Goal: Information Seeking & Learning: Learn about a topic

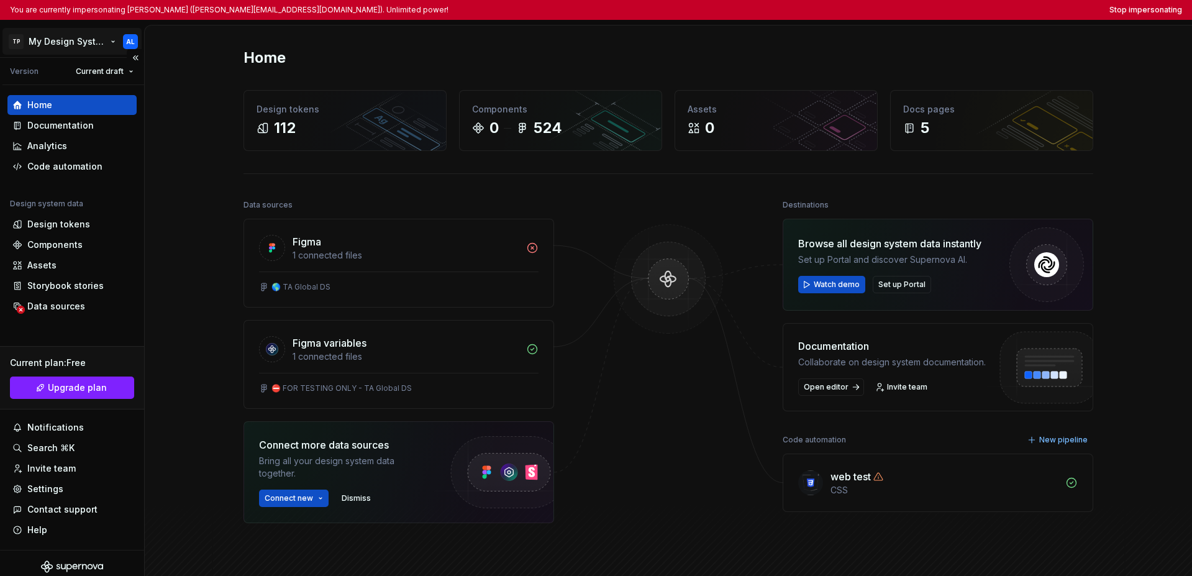
click at [58, 40] on html "You are currently impersonating Ante Lukic (alukic@tripadvisor.com). Unlimited …" at bounding box center [596, 288] width 1192 height 576
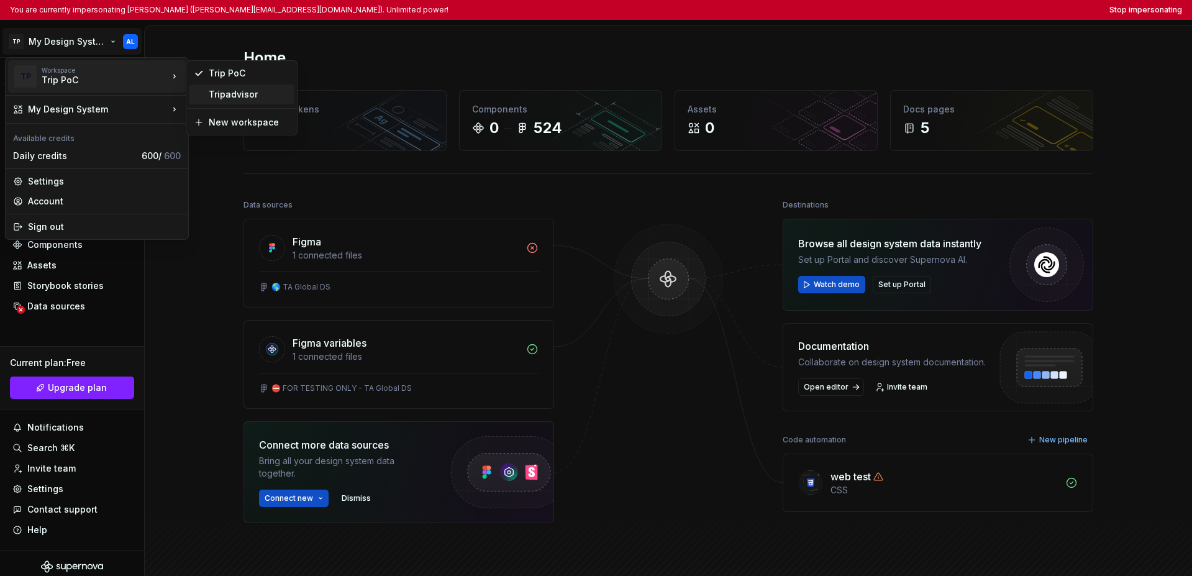
click at [209, 94] on div "Tripadvisor" at bounding box center [249, 94] width 81 height 12
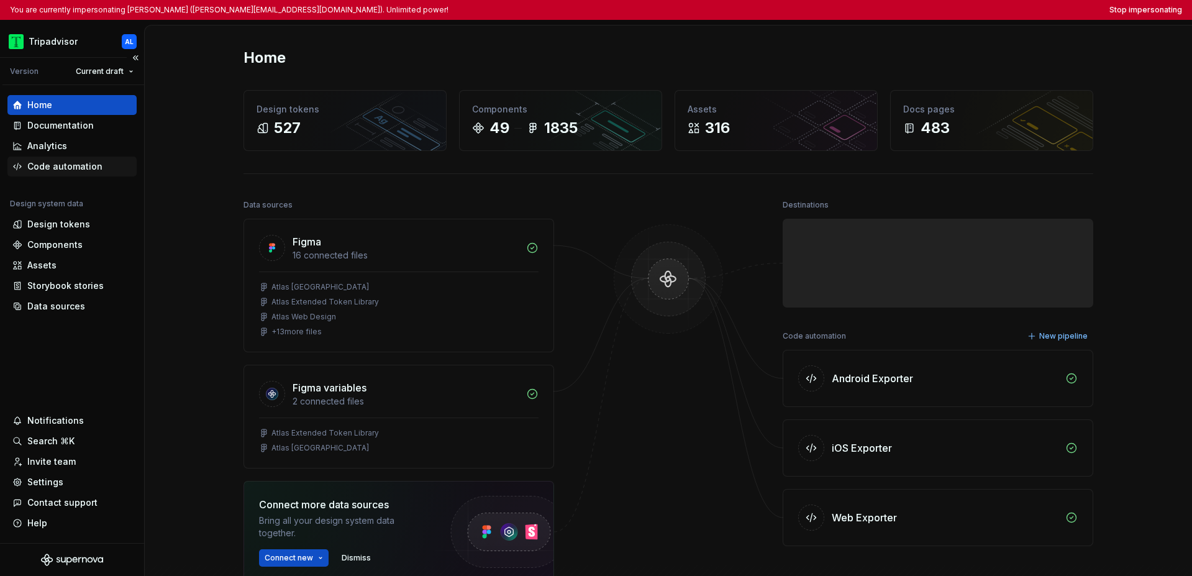
click at [73, 165] on div "Code automation" at bounding box center [64, 166] width 75 height 12
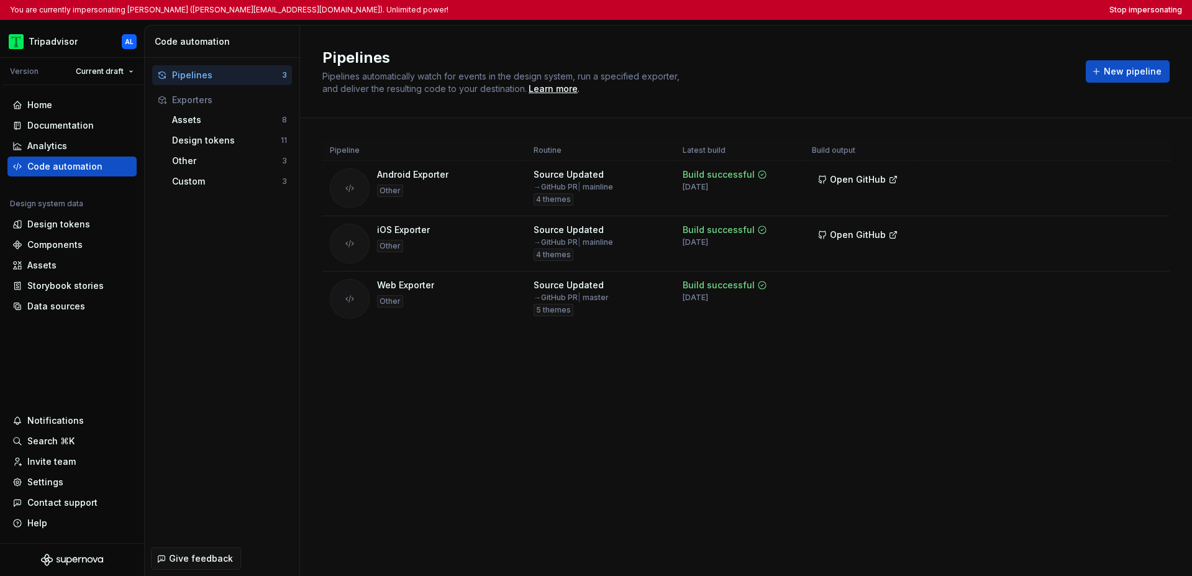
click at [568, 422] on div "Pipelines Pipelines automatically watch for events in the design system, run a …" at bounding box center [746, 300] width 892 height 550
click at [52, 302] on div "Data sources" at bounding box center [56, 306] width 58 height 12
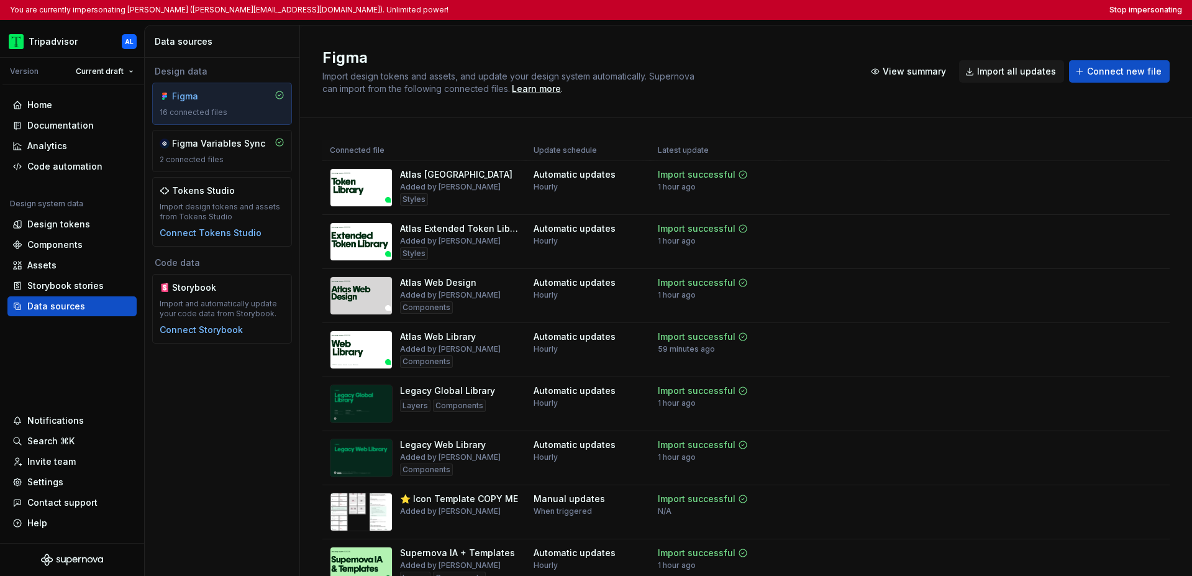
click at [718, 45] on div "Figma Import design tokens and assets, and update your design system automatica…" at bounding box center [746, 71] width 892 height 93
click at [921, 12] on button "Stop impersonating" at bounding box center [1145, 10] width 73 height 10
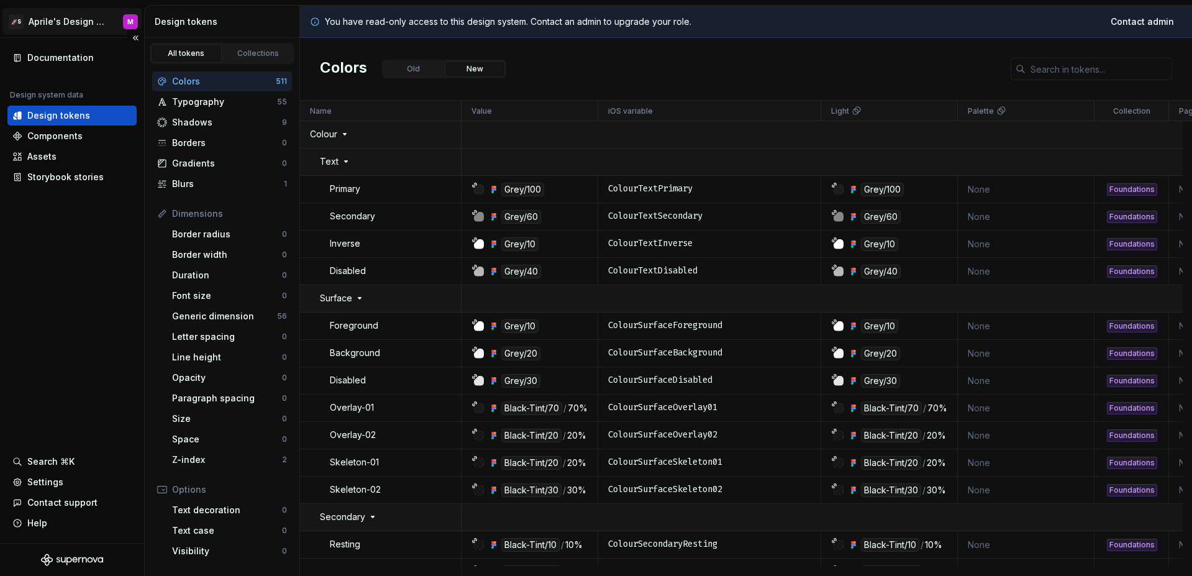
click at [57, 21] on html "🚀S Aprile's Design System M Documentation Design system data Design tokens Comp…" at bounding box center [596, 288] width 1192 height 576
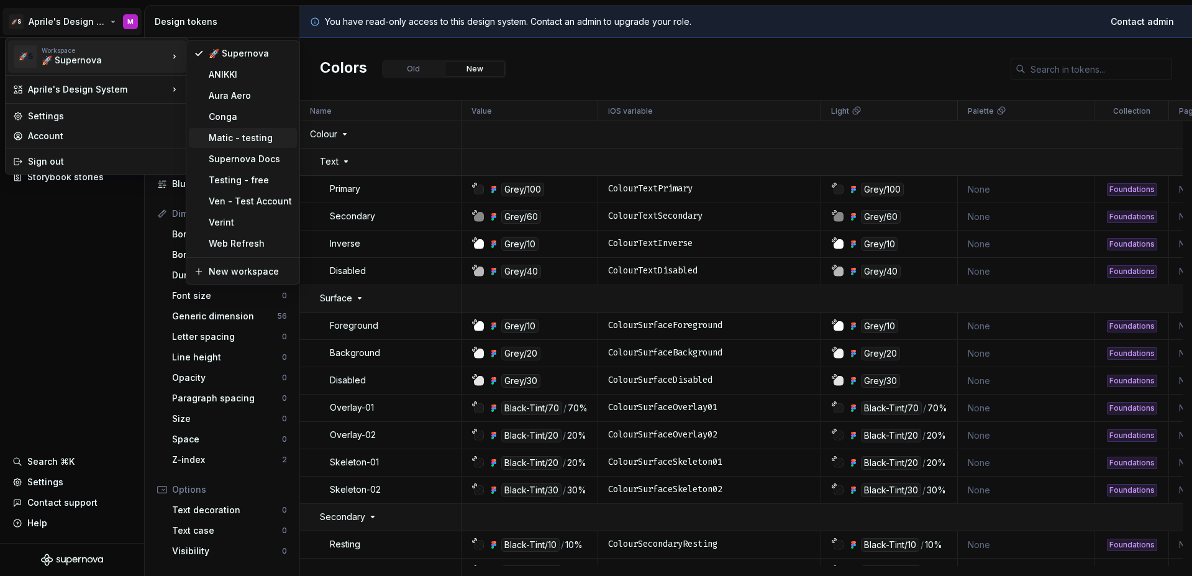
click at [230, 132] on div "Matic - testing" at bounding box center [250, 138] width 83 height 12
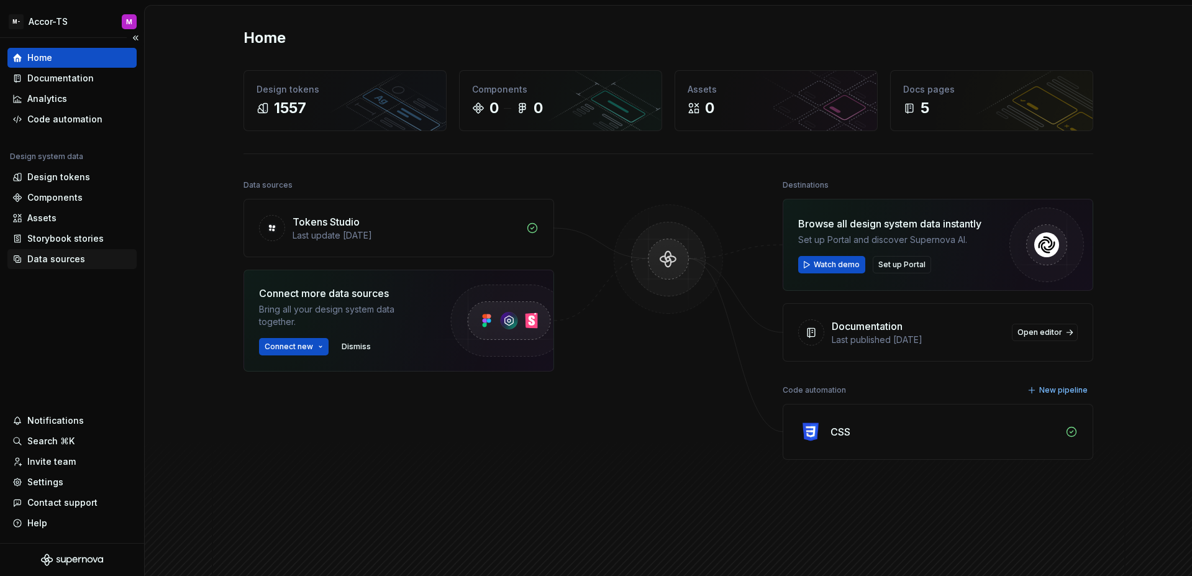
click at [64, 261] on div "Data sources" at bounding box center [56, 259] width 58 height 12
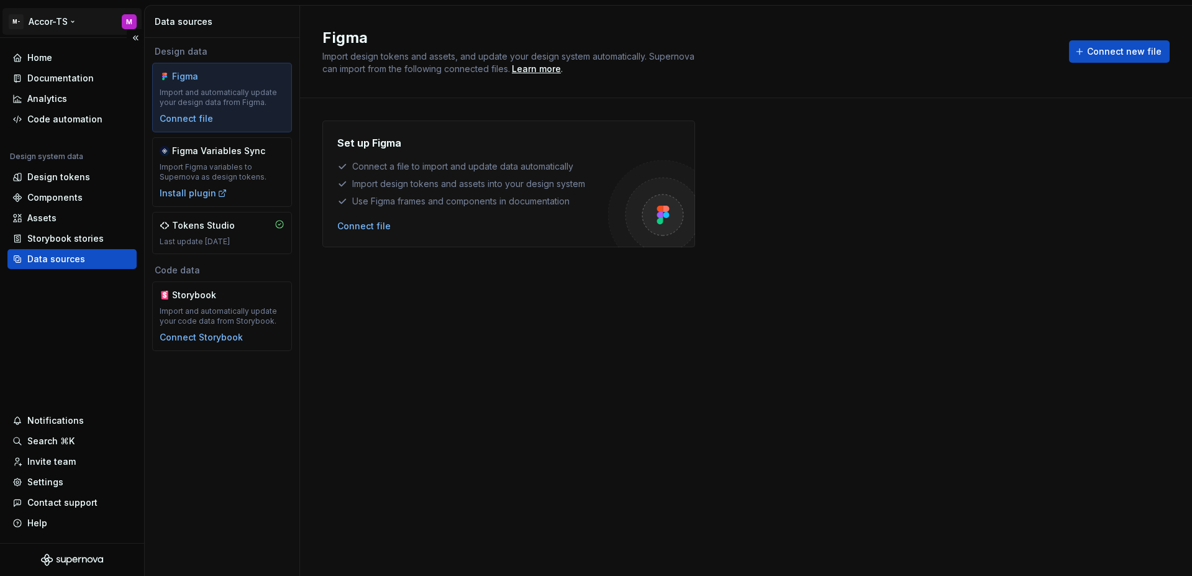
click at [38, 21] on html "M- Accor-TS M Home Documentation Analytics Code automation Design system data D…" at bounding box center [596, 288] width 1192 height 576
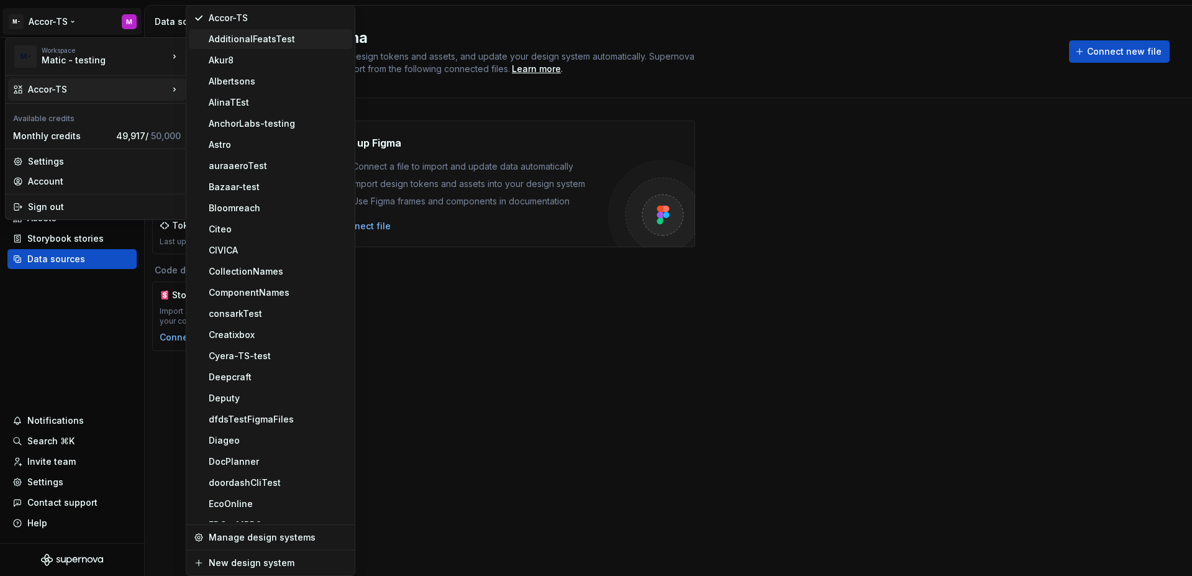
click at [284, 43] on div "AdditionalFeatsTest" at bounding box center [278, 39] width 138 height 12
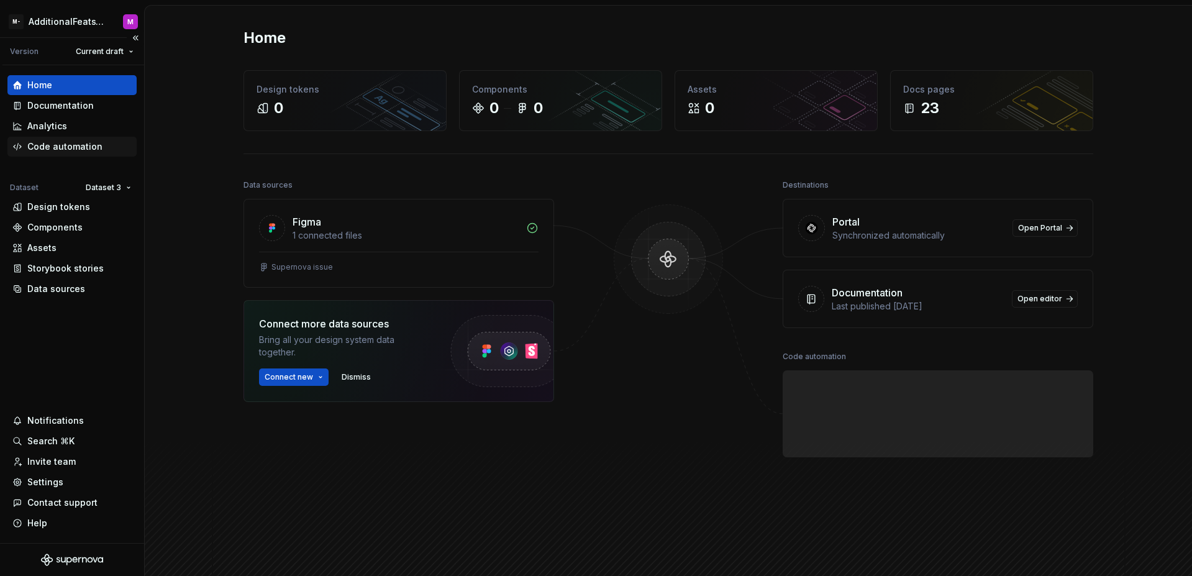
click at [75, 150] on div "Code automation" at bounding box center [64, 146] width 75 height 12
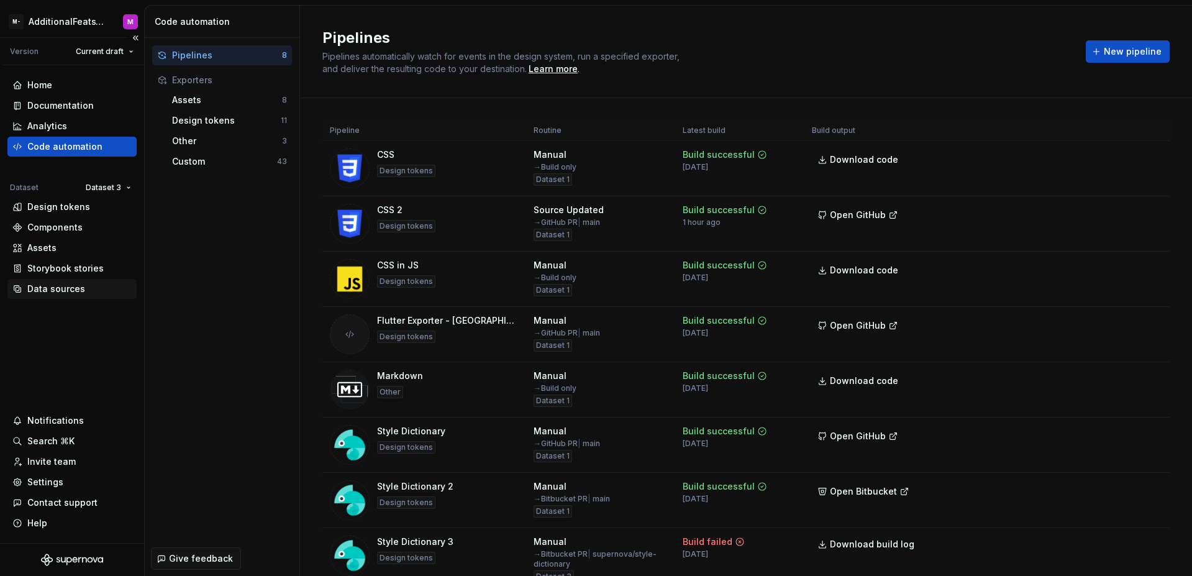
click at [76, 286] on div "Data sources" at bounding box center [56, 289] width 58 height 12
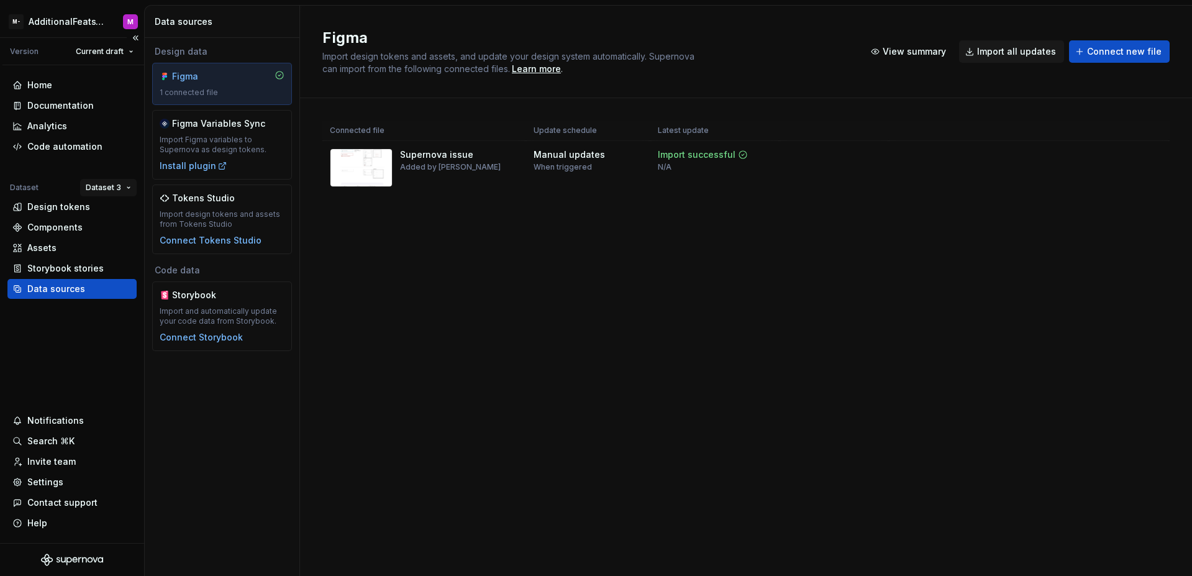
click at [116, 189] on html "M- AdditionalFeatsTest M Version Current draft Home Documentation Analytics Cod…" at bounding box center [596, 288] width 1192 height 576
click at [125, 217] on div "Dataset 1" at bounding box center [144, 212] width 81 height 12
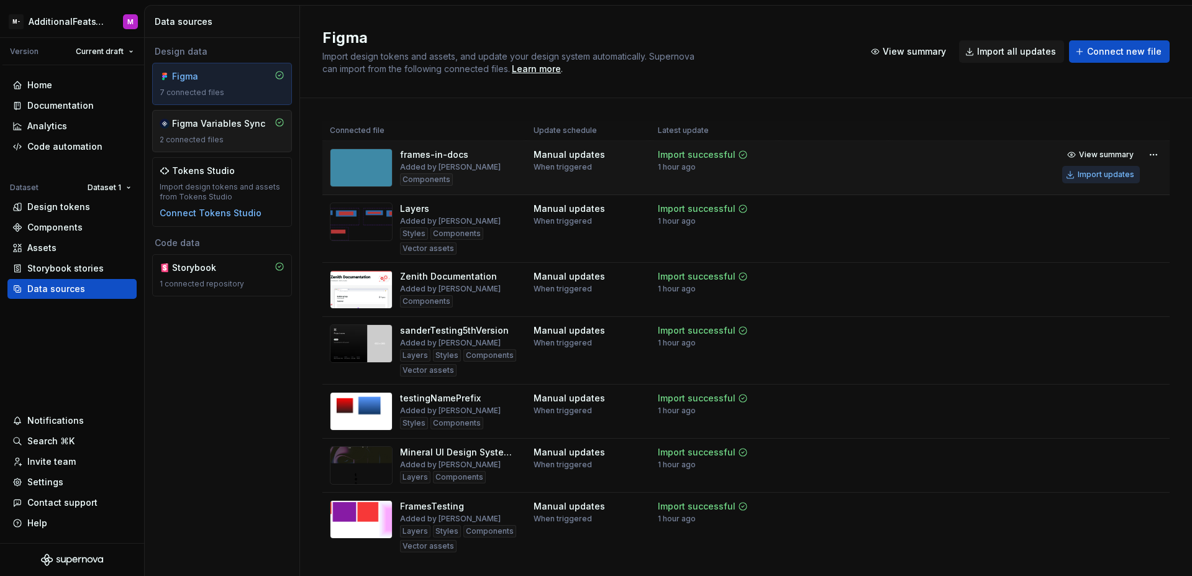
click at [1106, 183] on button "Import updates" at bounding box center [1101, 174] width 78 height 17
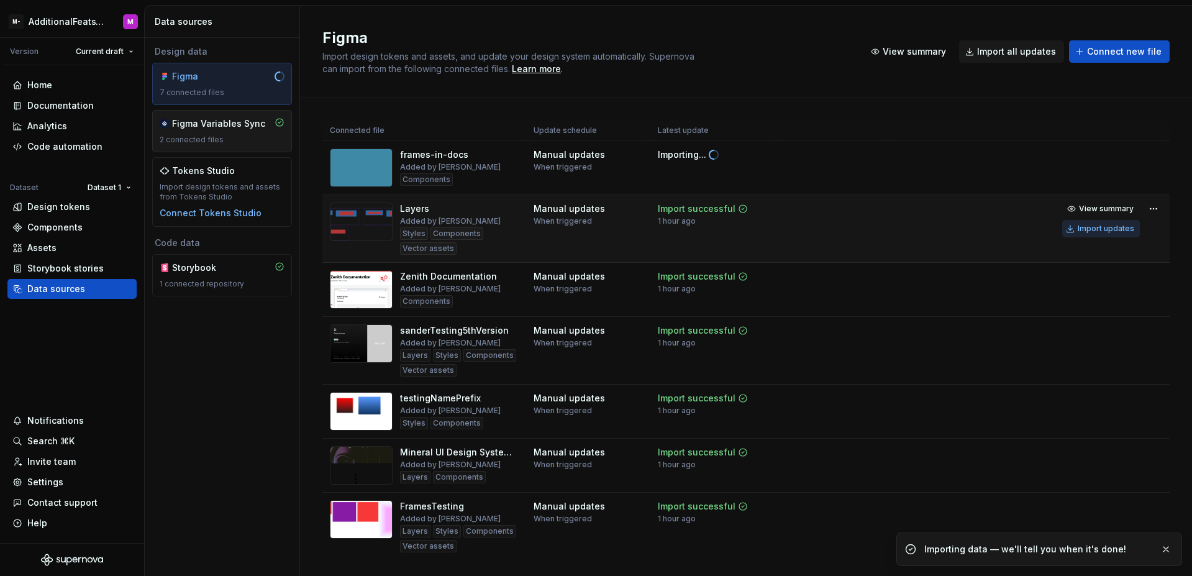
click at [1091, 227] on div "Import updates" at bounding box center [1105, 229] width 57 height 10
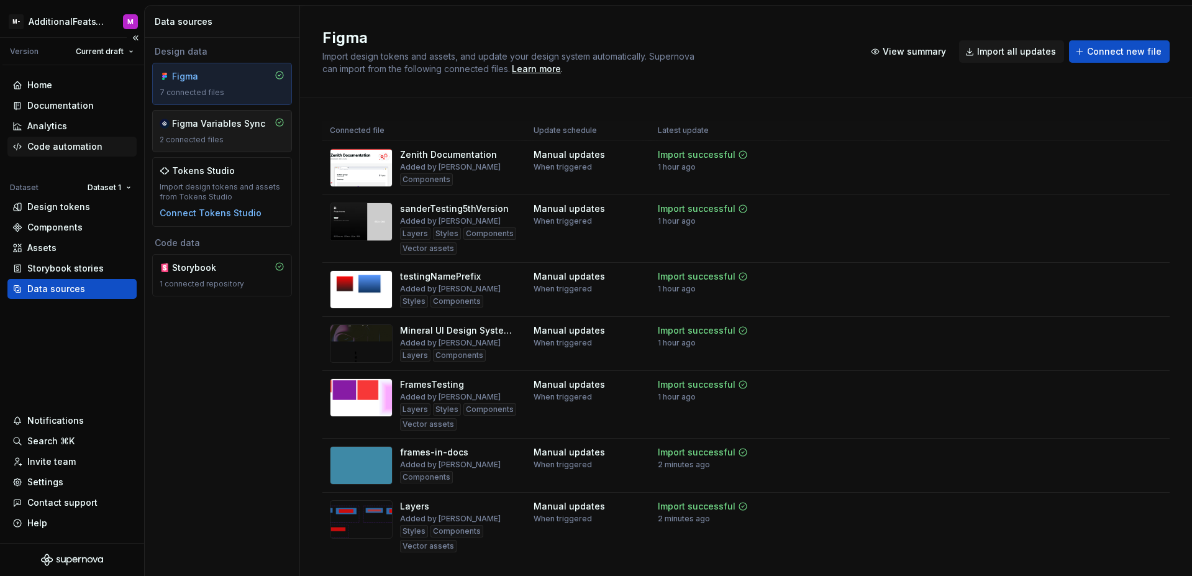
click at [57, 151] on div "Code automation" at bounding box center [64, 146] width 75 height 12
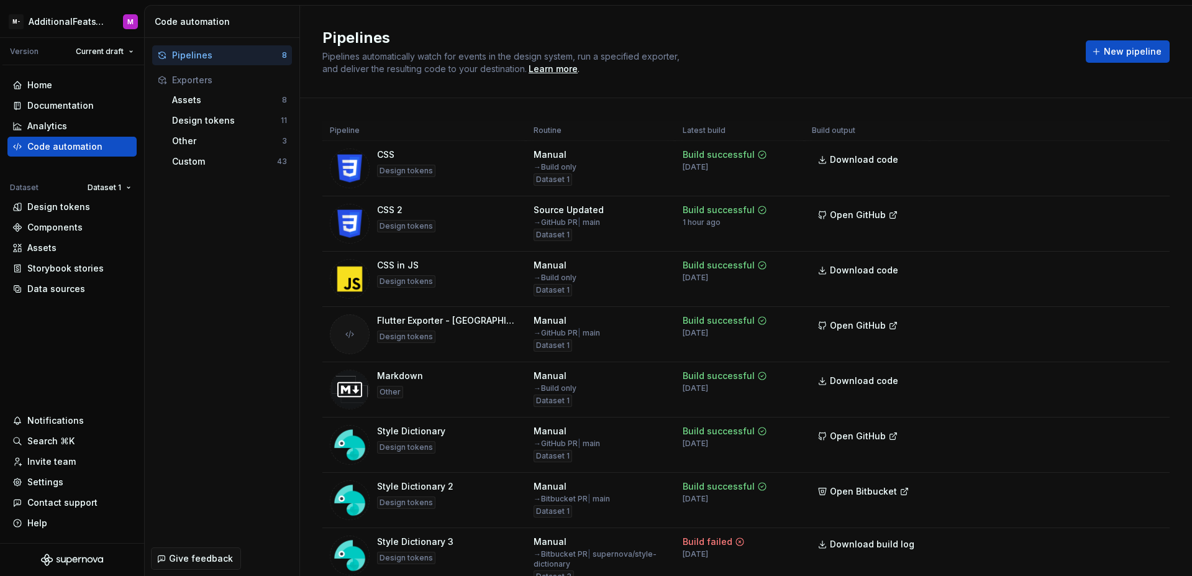
click at [788, 61] on div "Pipelines Pipelines automatically watch for events in the design system, run a …" at bounding box center [696, 51] width 748 height 47
click at [788, 63] on div "Pipelines Pipelines automatically watch for events in the design system, run a …" at bounding box center [696, 51] width 748 height 47
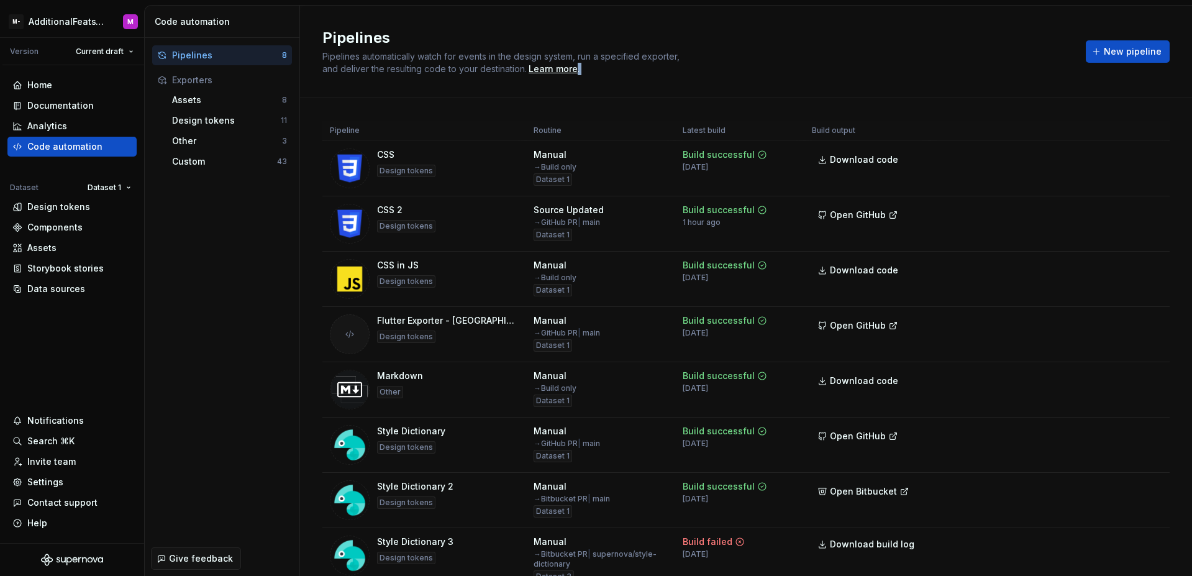
click at [788, 63] on div "Pipelines Pipelines automatically watch for events in the design system, run a …" at bounding box center [696, 51] width 748 height 47
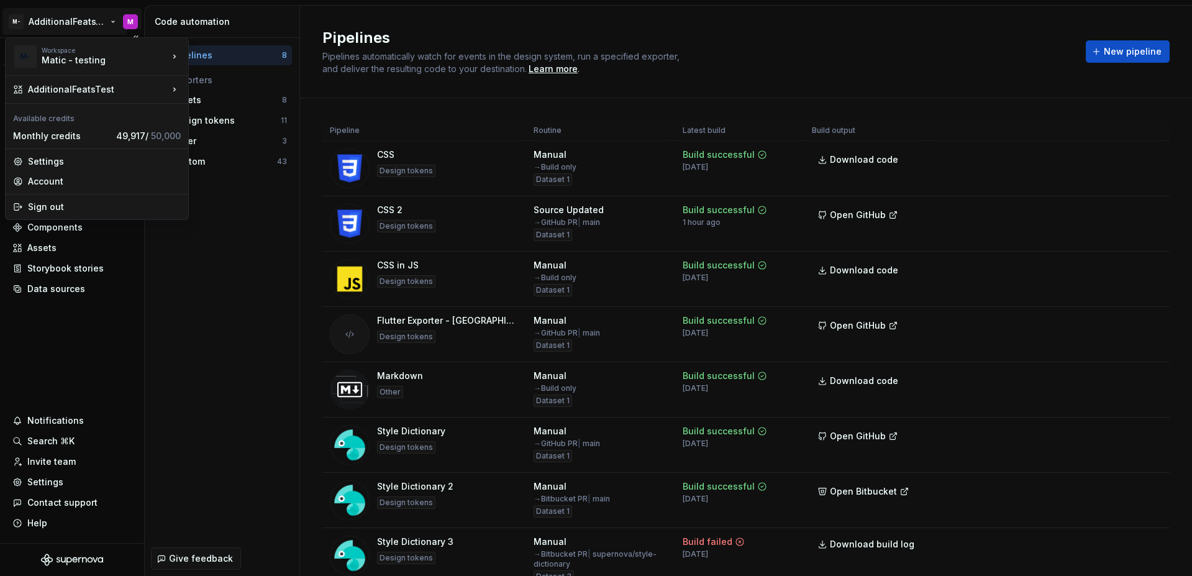
click at [67, 21] on html "M- AdditionalFeatsTest M Version Current draft Home Documentation Analytics Cod…" at bounding box center [596, 288] width 1192 height 576
click at [190, 366] on html "M- AdditionalFeatsTest M Version Current draft Home Documentation Analytics Cod…" at bounding box center [596, 288] width 1192 height 576
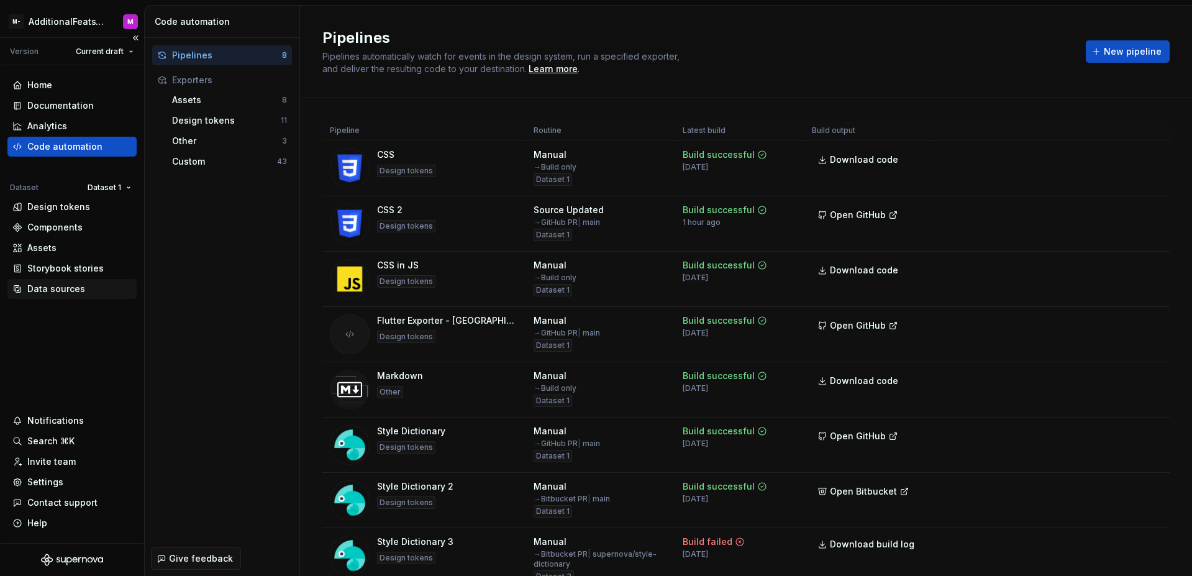
click at [39, 292] on div "Data sources" at bounding box center [56, 289] width 58 height 12
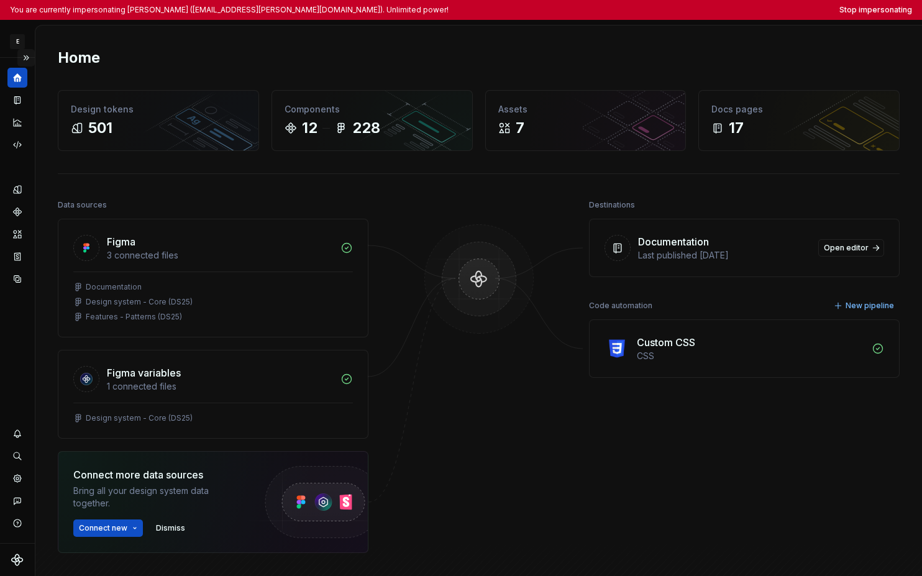
click at [25, 58] on button "Expand sidebar" at bounding box center [25, 57] width 17 height 17
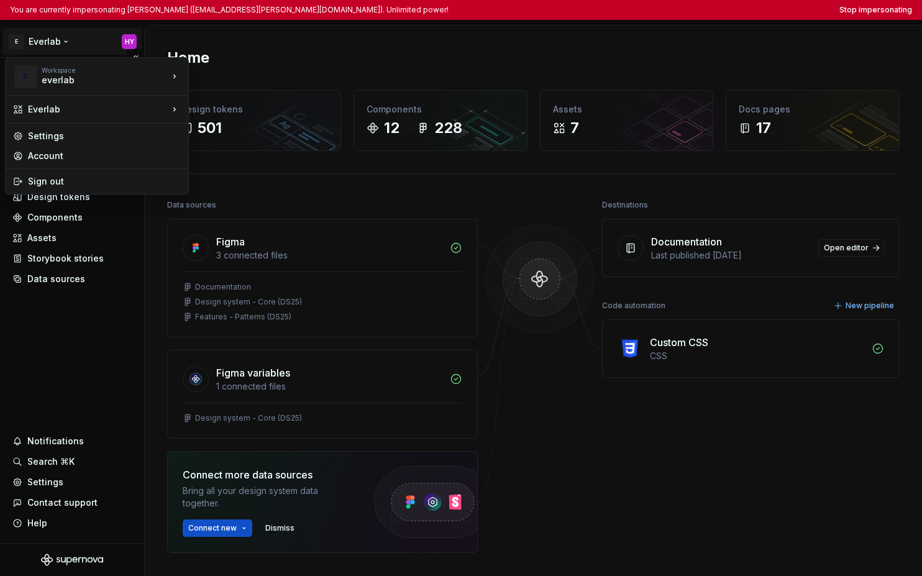
click at [48, 43] on html "You are currently impersonating [PERSON_NAME] ([EMAIL_ADDRESS][PERSON_NAME][DOM…" at bounding box center [461, 288] width 922 height 576
drag, startPoint x: 75, startPoint y: 312, endPoint x: 70, endPoint y: 381, distance: 69.7
click at [75, 312] on html "You are currently impersonating [PERSON_NAME] ([EMAIL_ADDRESS][PERSON_NAME][DOM…" at bounding box center [461, 288] width 922 height 576
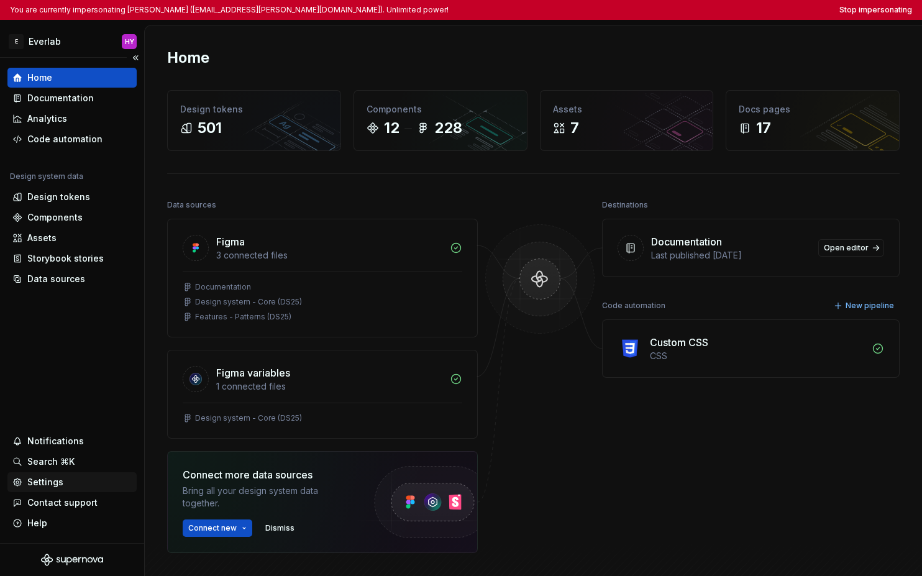
click at [59, 476] on div "Settings" at bounding box center [45, 482] width 36 height 12
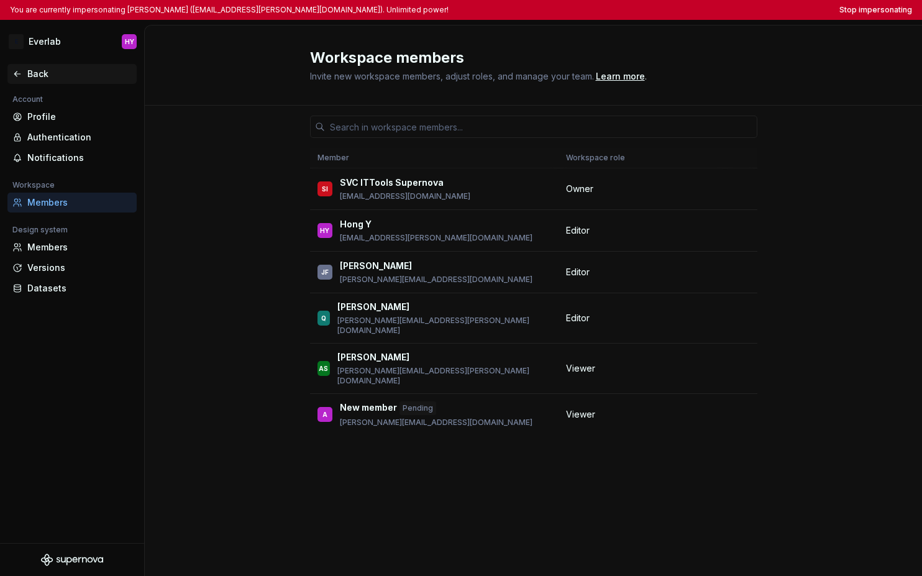
click at [17, 72] on icon at bounding box center [17, 74] width 10 height 10
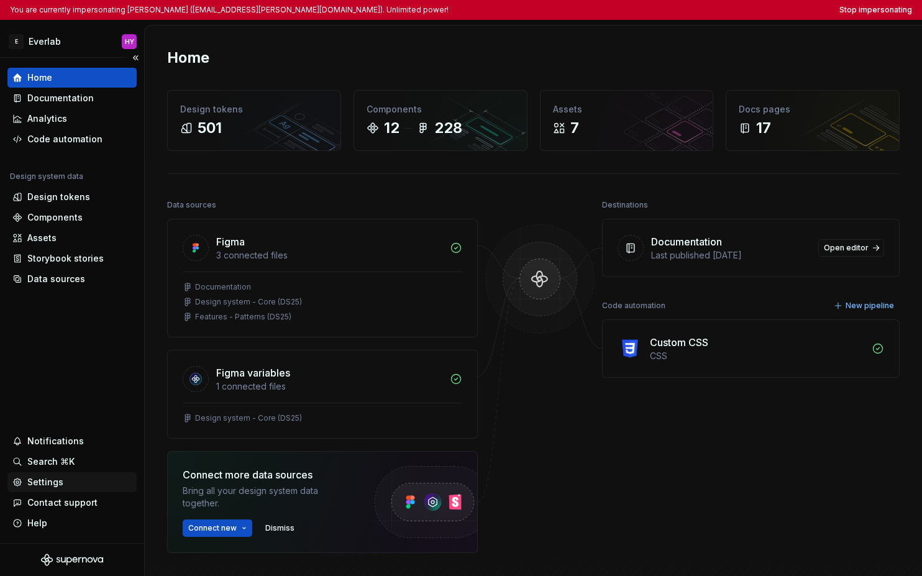
click at [38, 486] on div "Settings" at bounding box center [45, 482] width 36 height 12
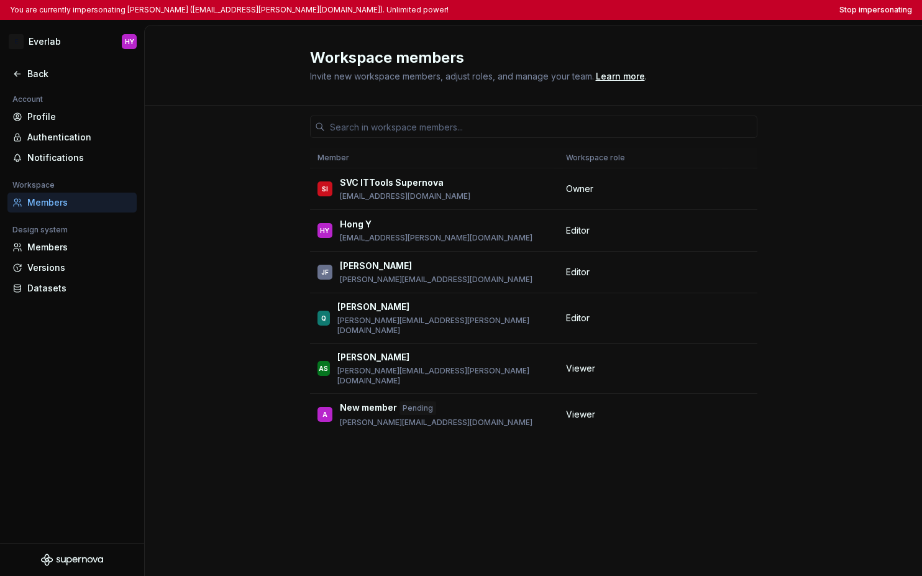
click at [74, 202] on div "Members" at bounding box center [79, 202] width 104 height 12
click at [64, 245] on div "Members" at bounding box center [79, 247] width 104 height 12
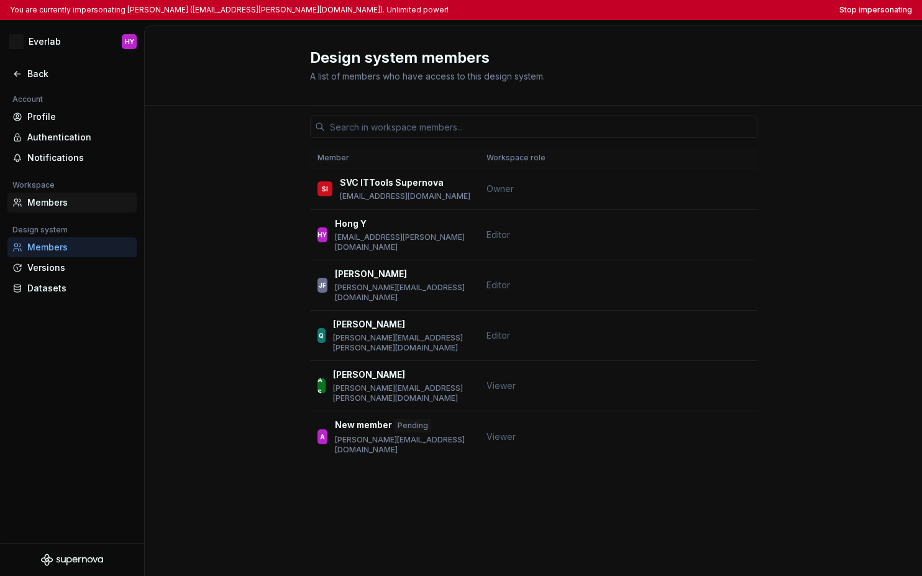
click at [66, 211] on div "Members" at bounding box center [71, 202] width 129 height 20
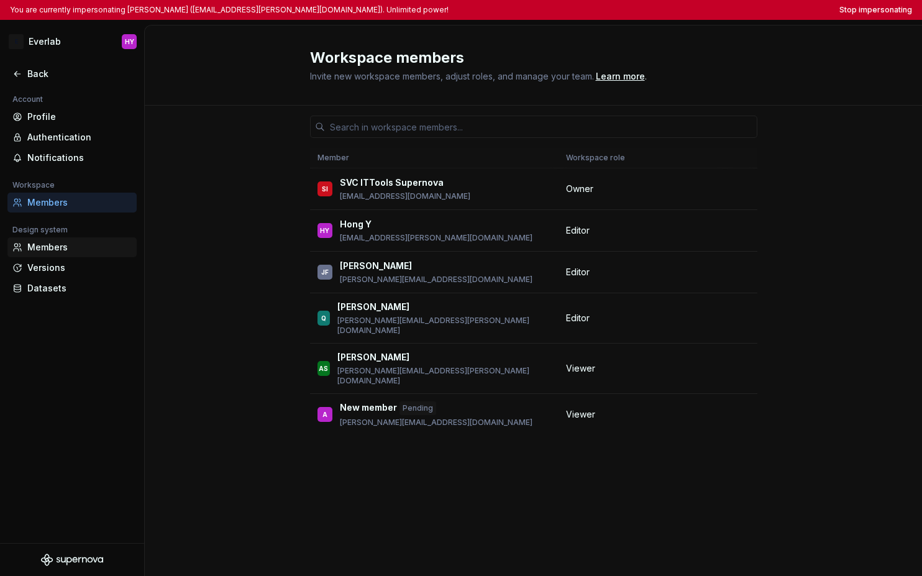
click at [79, 248] on div "Members" at bounding box center [79, 247] width 104 height 12
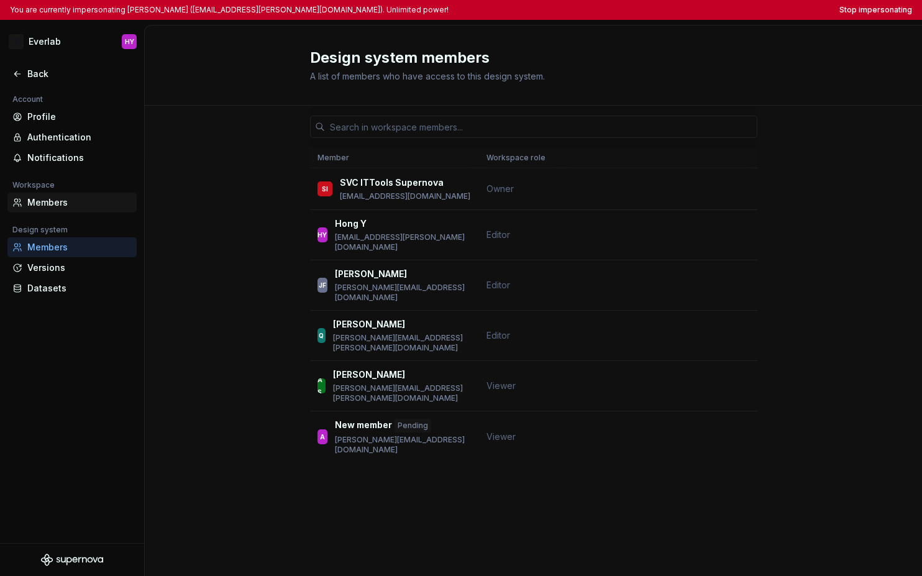
click at [77, 205] on div "Members" at bounding box center [79, 202] width 104 height 12
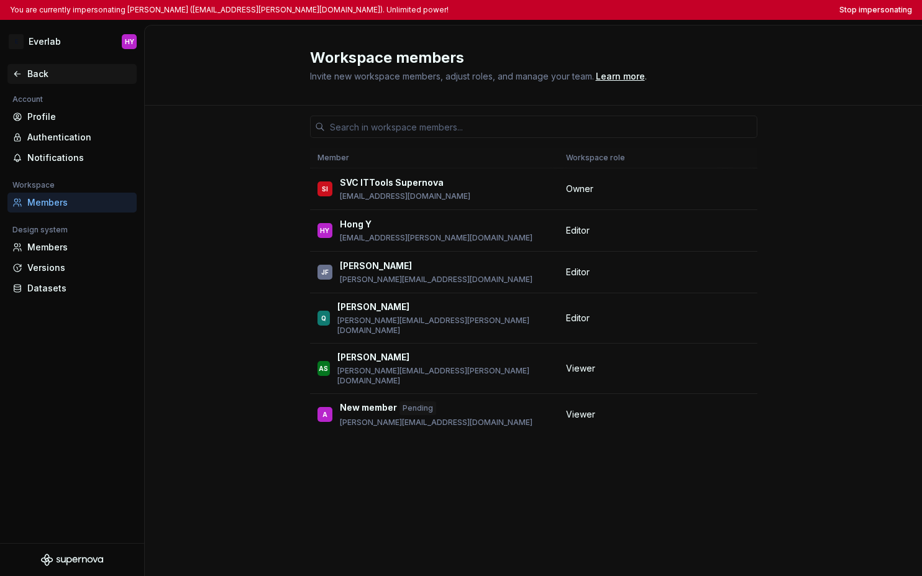
click at [36, 78] on div "Back" at bounding box center [79, 74] width 104 height 12
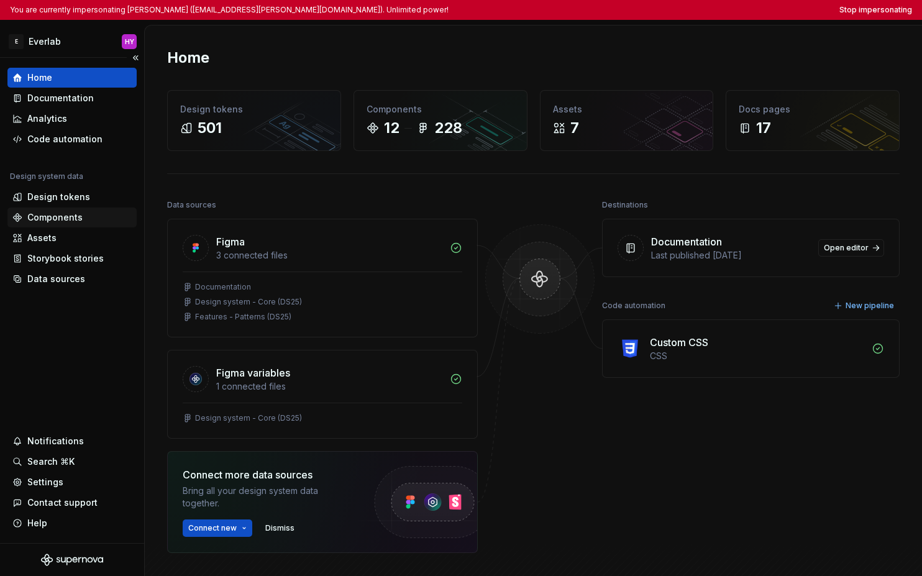
click at [60, 207] on div "Components" at bounding box center [71, 217] width 129 height 20
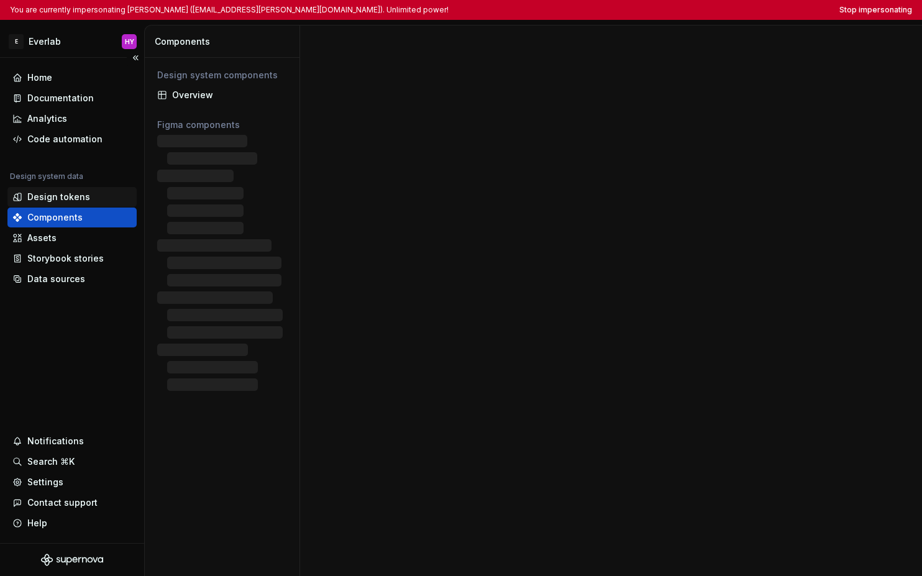
click at [61, 203] on div "Design tokens" at bounding box center [71, 197] width 129 height 20
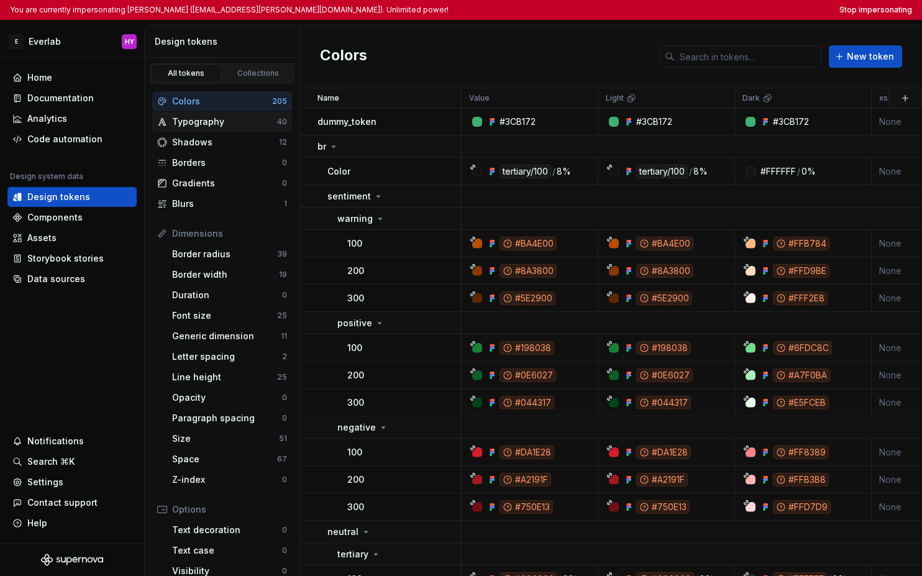
click at [222, 126] on div "Typography" at bounding box center [224, 121] width 105 height 12
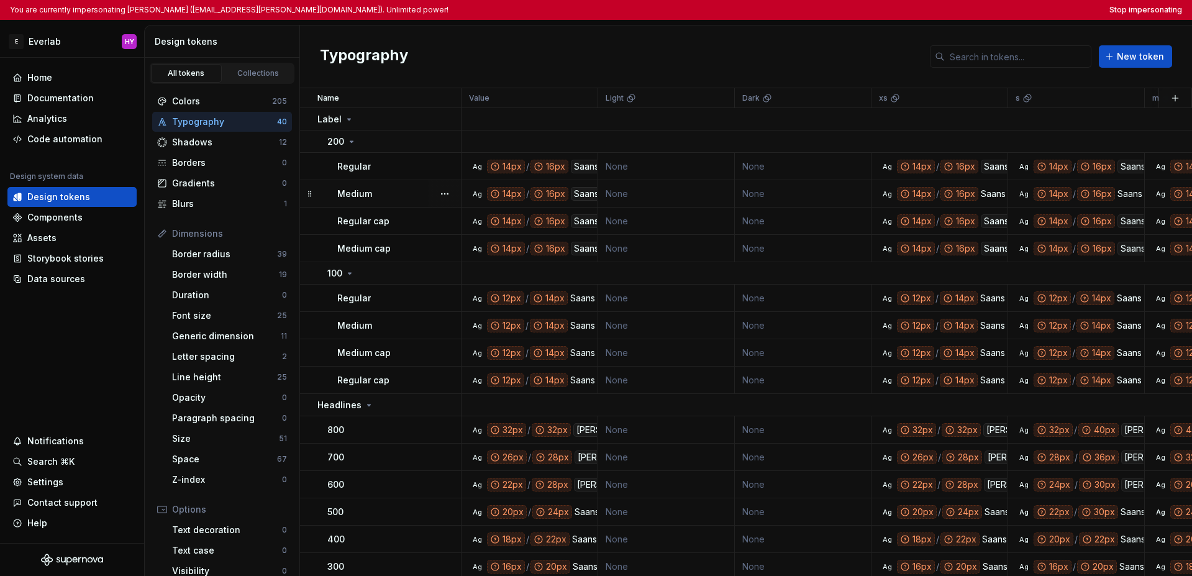
click at [382, 195] on div "Medium" at bounding box center [398, 194] width 123 height 12
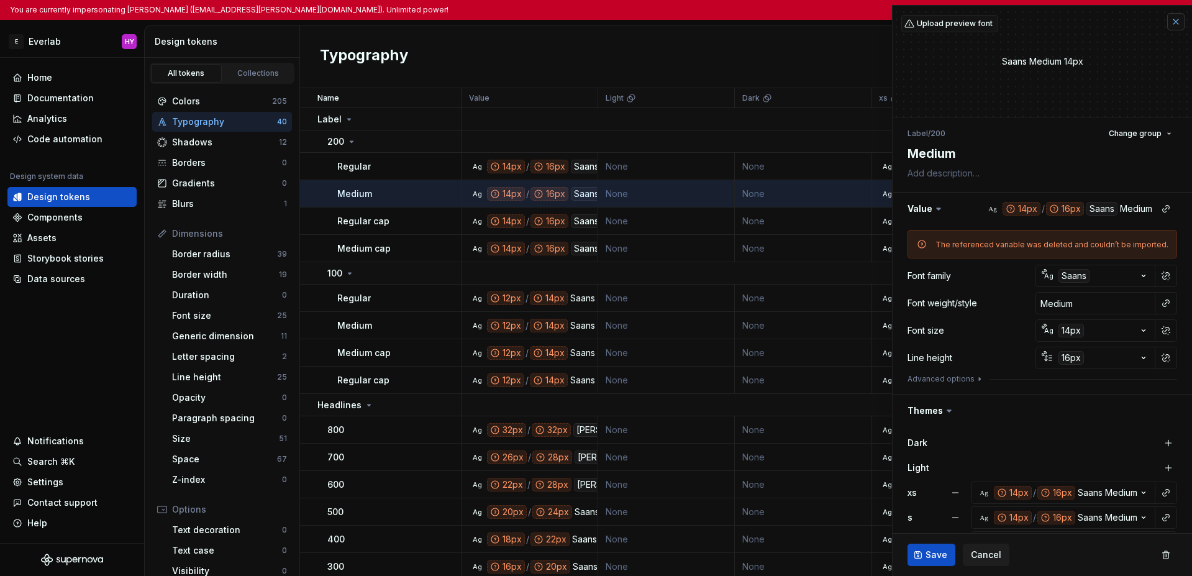
click at [921, 26] on button "button" at bounding box center [1175, 21] width 17 height 17
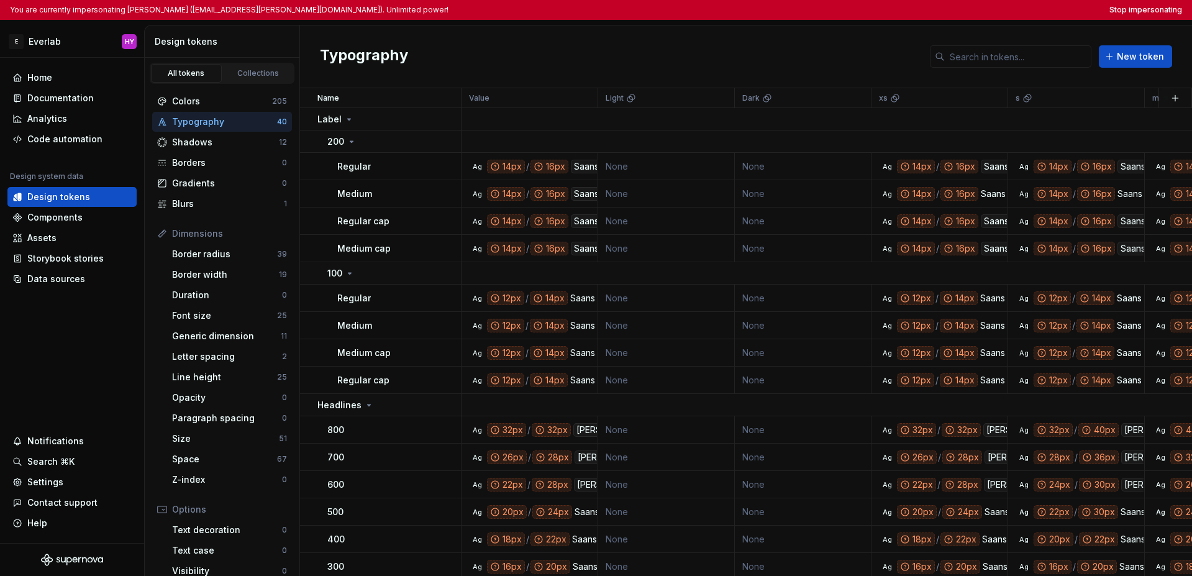
click at [784, 63] on div "Typography New token" at bounding box center [746, 56] width 892 height 63
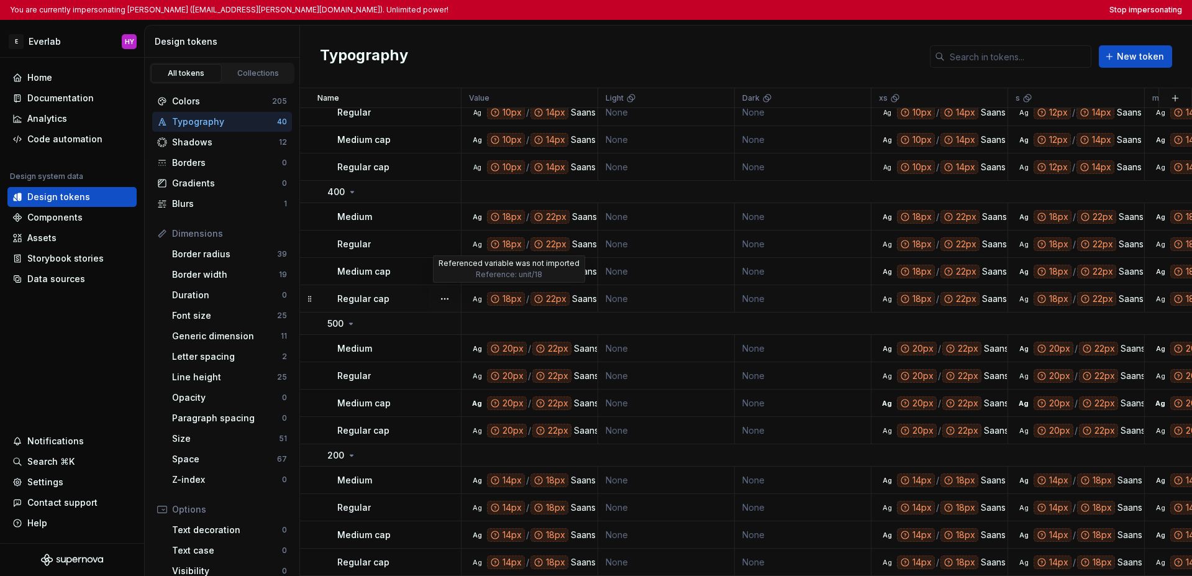
click at [499, 294] on icon at bounding box center [495, 299] width 10 height 10
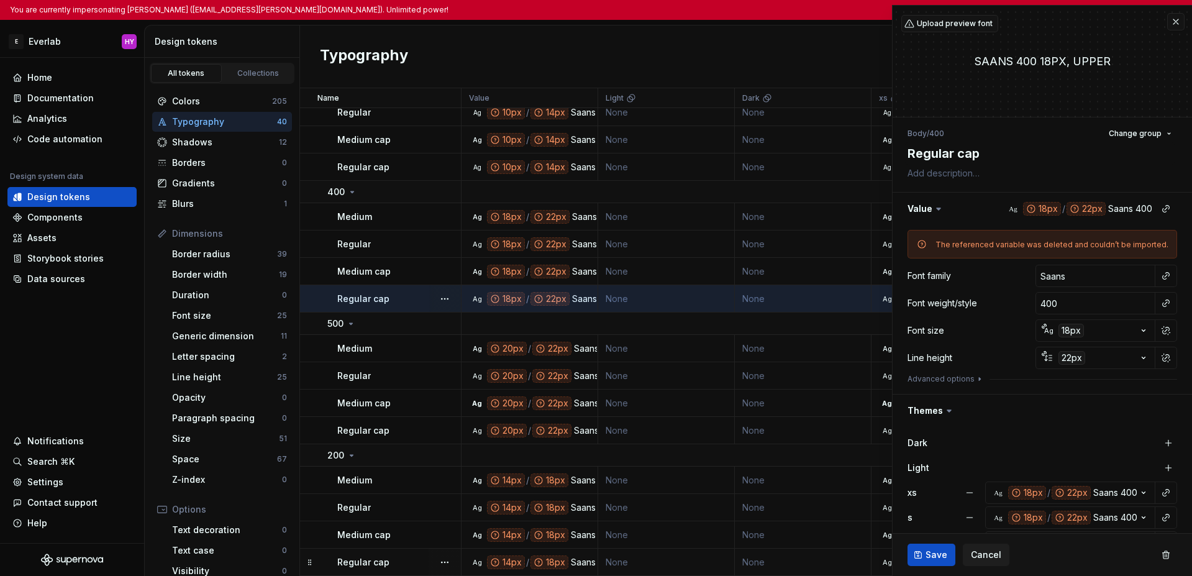
click at [385, 556] on p "Regular cap" at bounding box center [363, 562] width 52 height 12
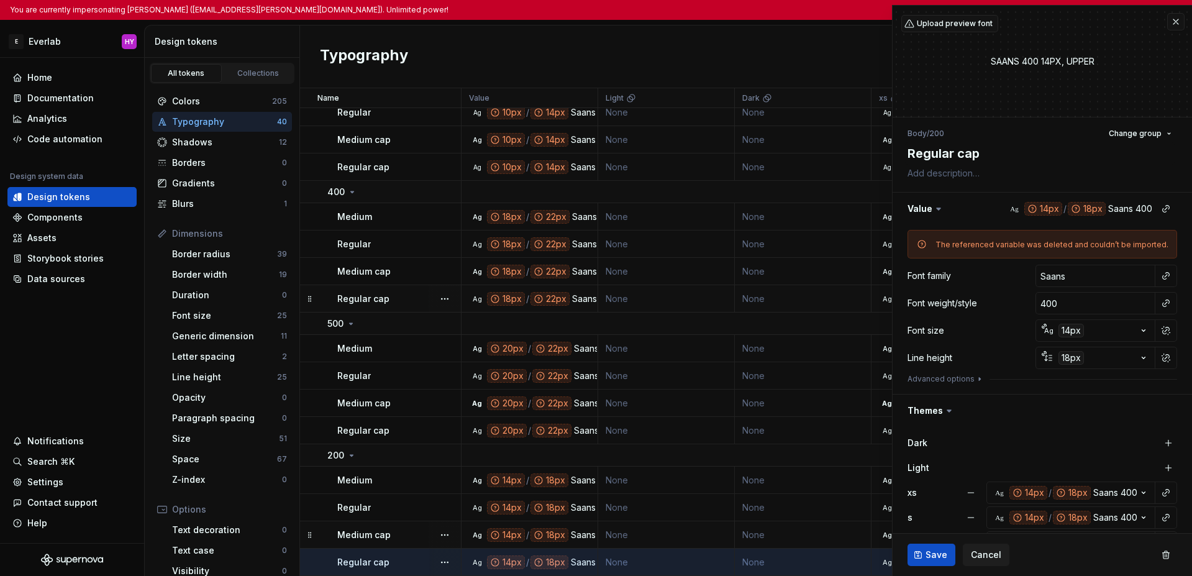
click at [383, 530] on p "Medium cap" at bounding box center [363, 534] width 53 height 12
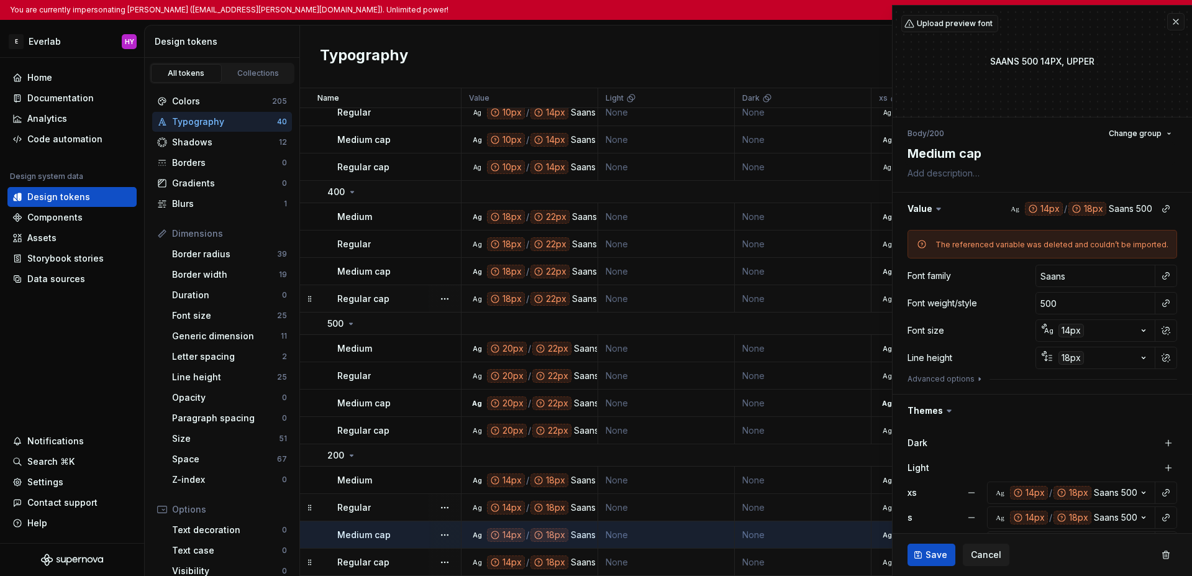
click at [377, 508] on td "Regular" at bounding box center [380, 507] width 161 height 27
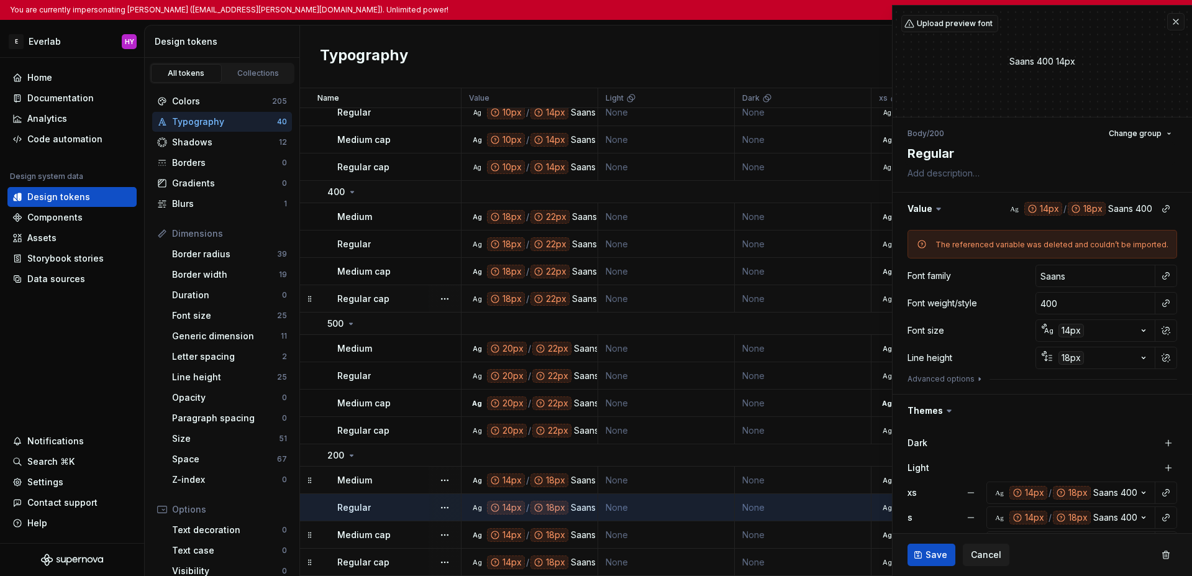
click at [374, 478] on div "Medium" at bounding box center [398, 480] width 123 height 12
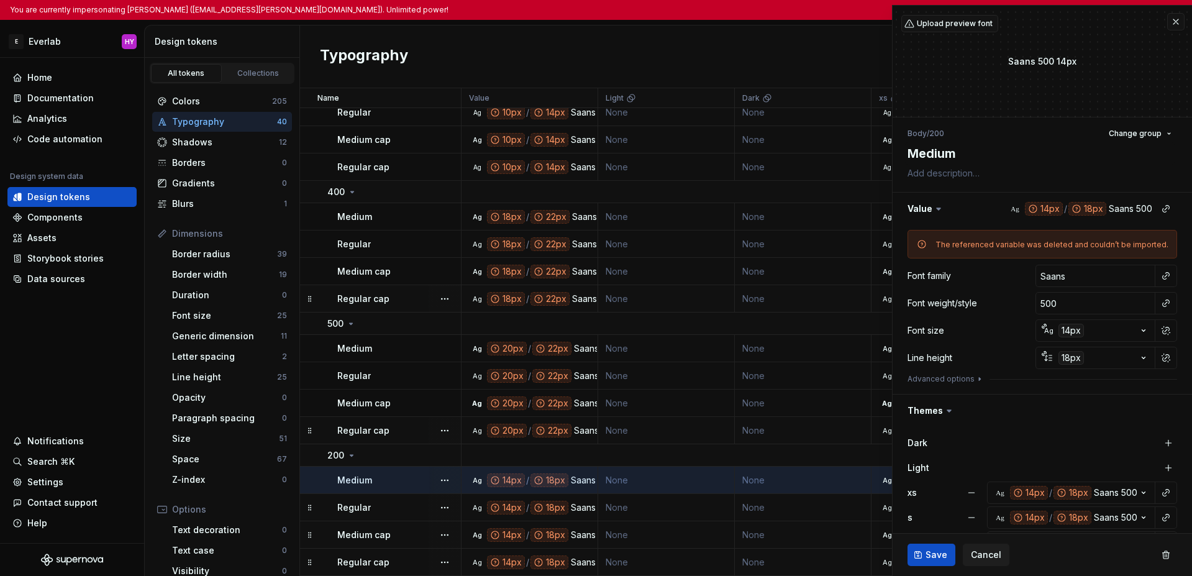
click at [384, 432] on td "Regular cap" at bounding box center [380, 430] width 161 height 27
type textarea "*"
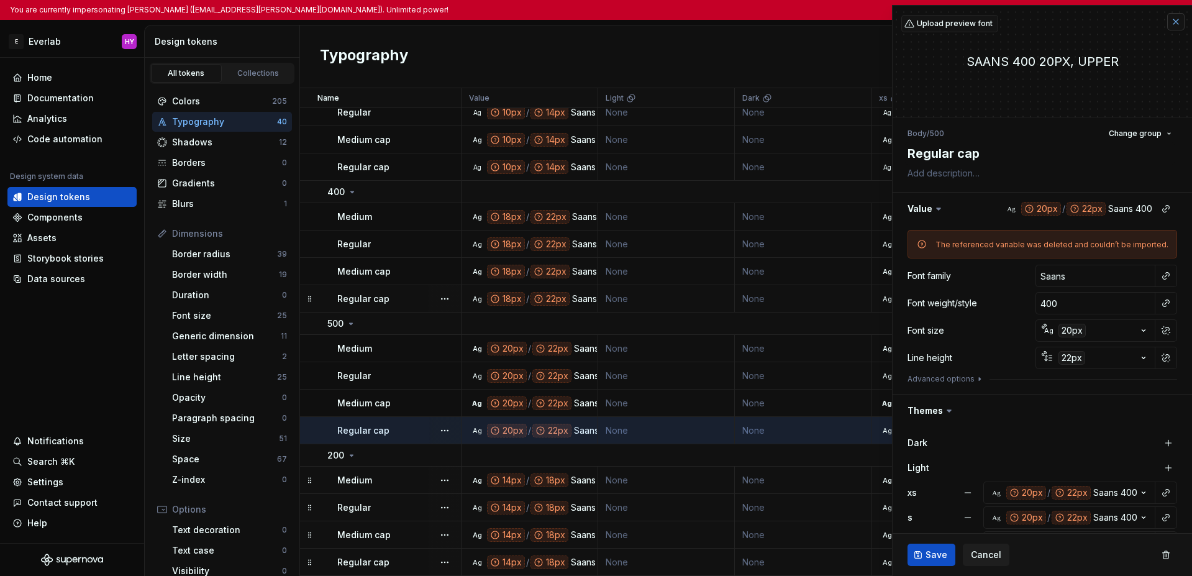
click at [921, 24] on button "button" at bounding box center [1175, 21] width 17 height 17
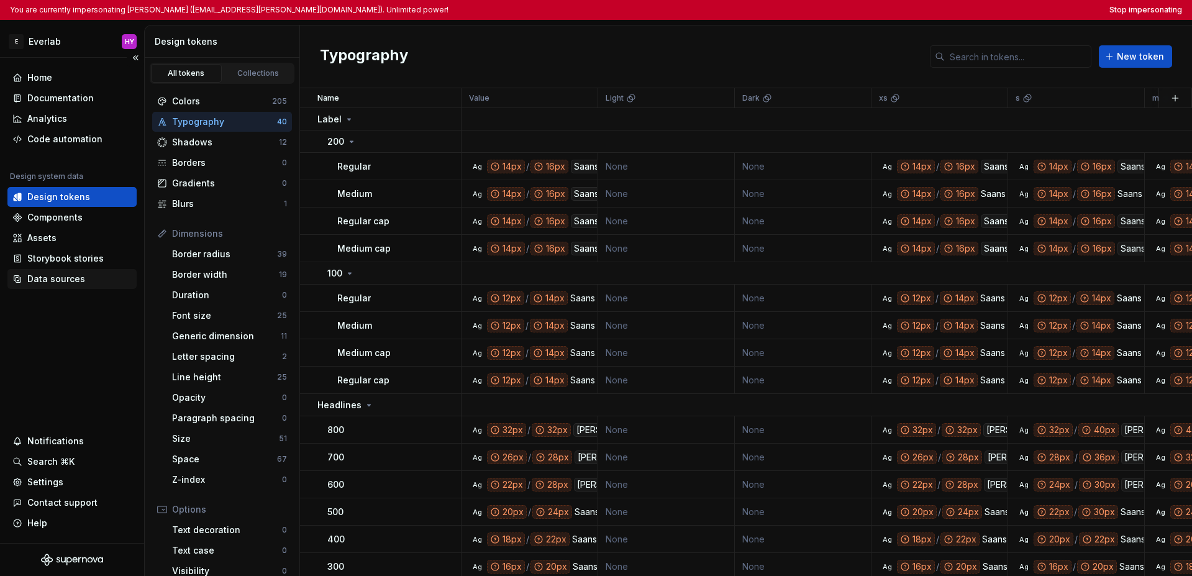
click at [70, 275] on div "Data sources" at bounding box center [56, 279] width 58 height 12
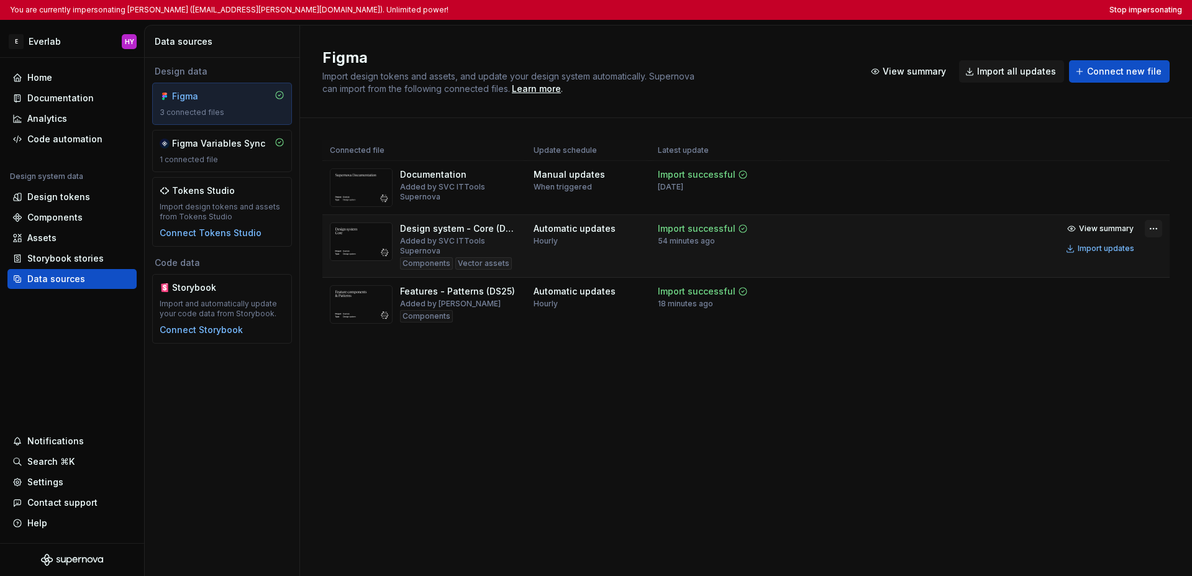
click at [921, 230] on html "You are currently impersonating Hong Y (hongy.nguyen@everlab.com.au). Unlimited…" at bounding box center [596, 288] width 1192 height 576
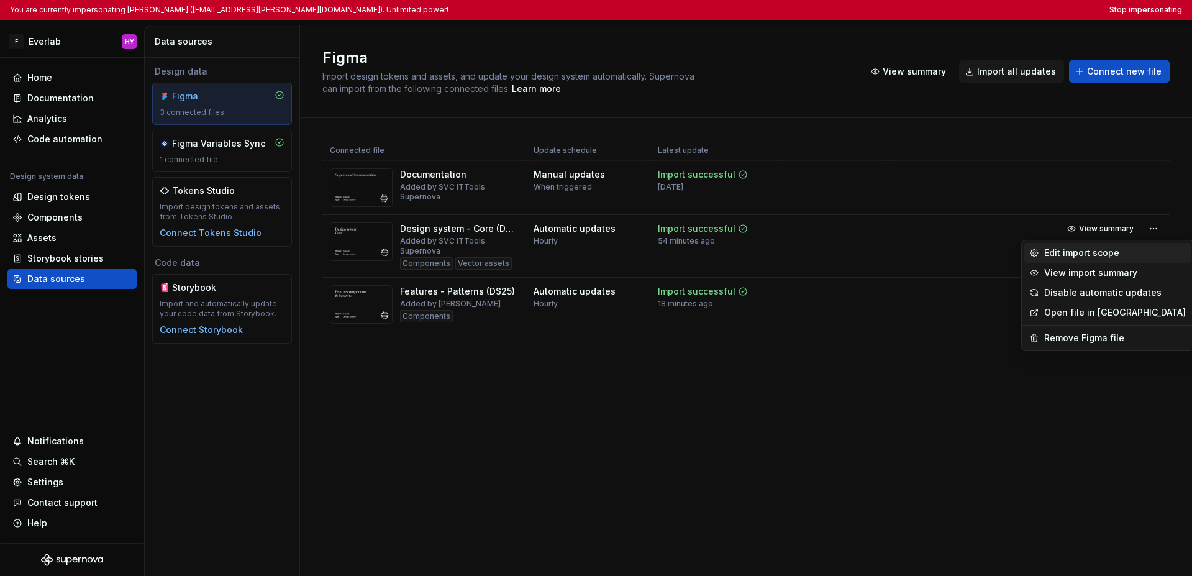
click at [921, 250] on div "Edit import scope" at bounding box center [1115, 253] width 142 height 12
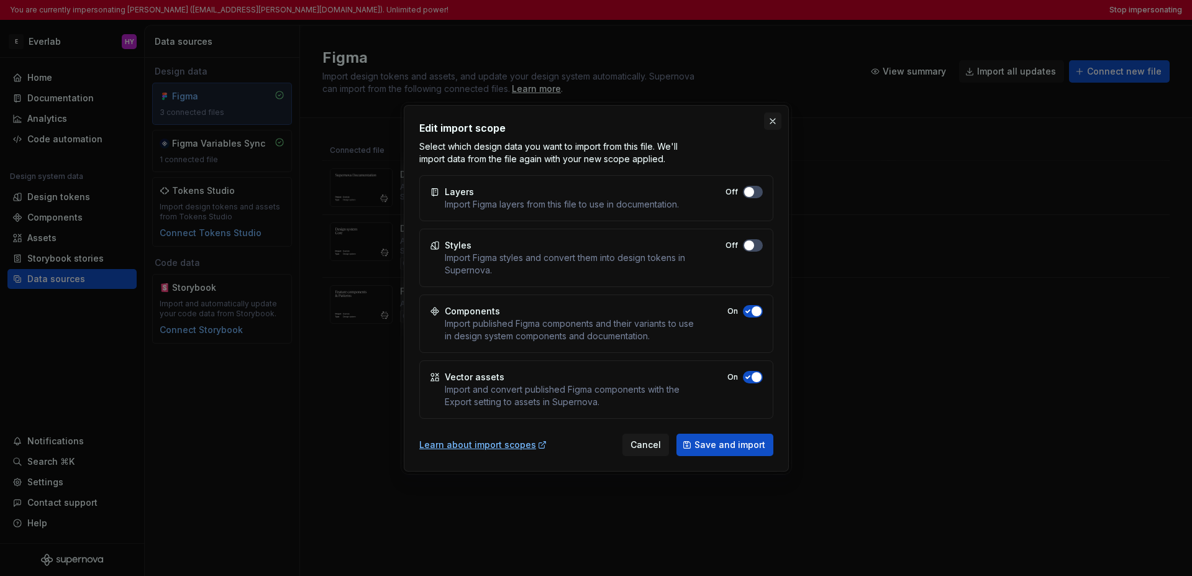
click at [771, 120] on button "button" at bounding box center [772, 120] width 17 height 17
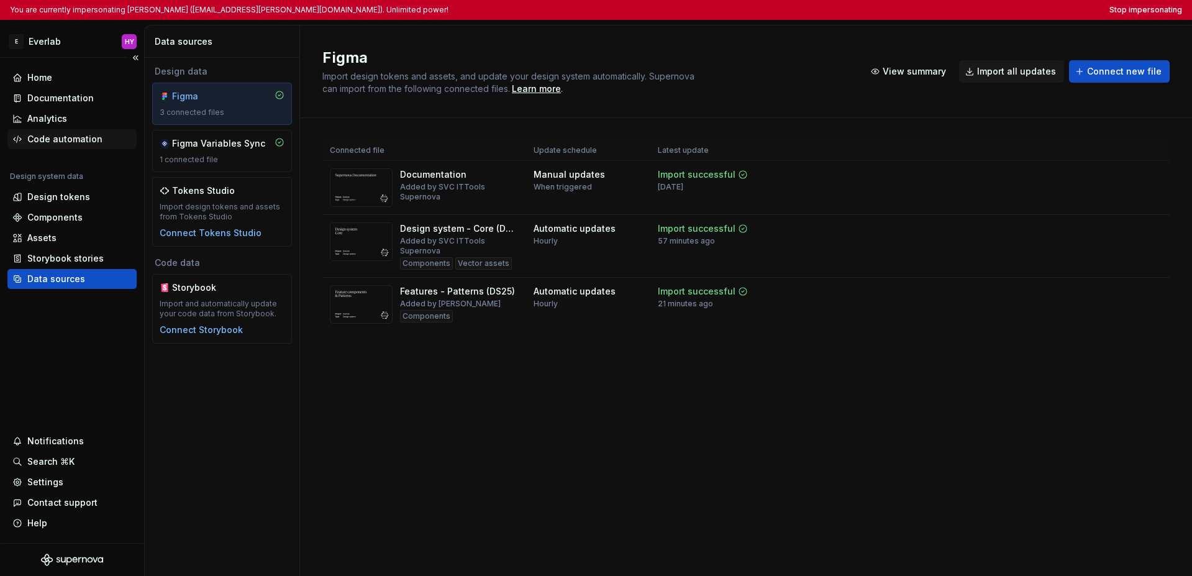
click at [47, 136] on div "Code automation" at bounding box center [64, 139] width 75 height 12
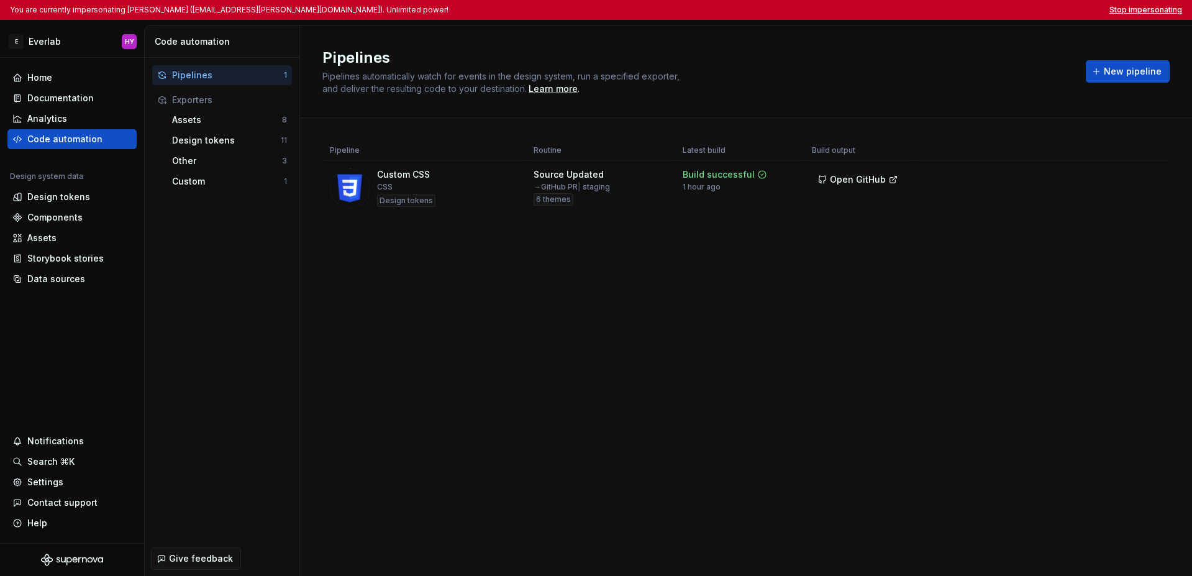
click at [921, 5] on button "Stop impersonating" at bounding box center [1145, 10] width 73 height 10
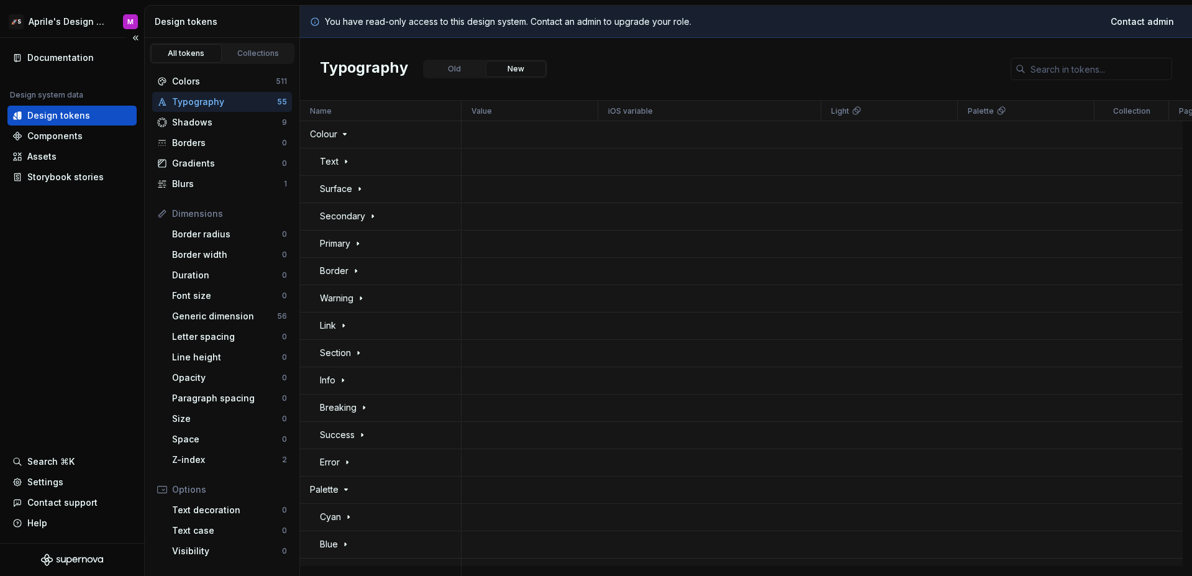
click at [97, 243] on div "Documentation Design system data Design tokens Components Assets Storybook stor…" at bounding box center [72, 290] width 144 height 505
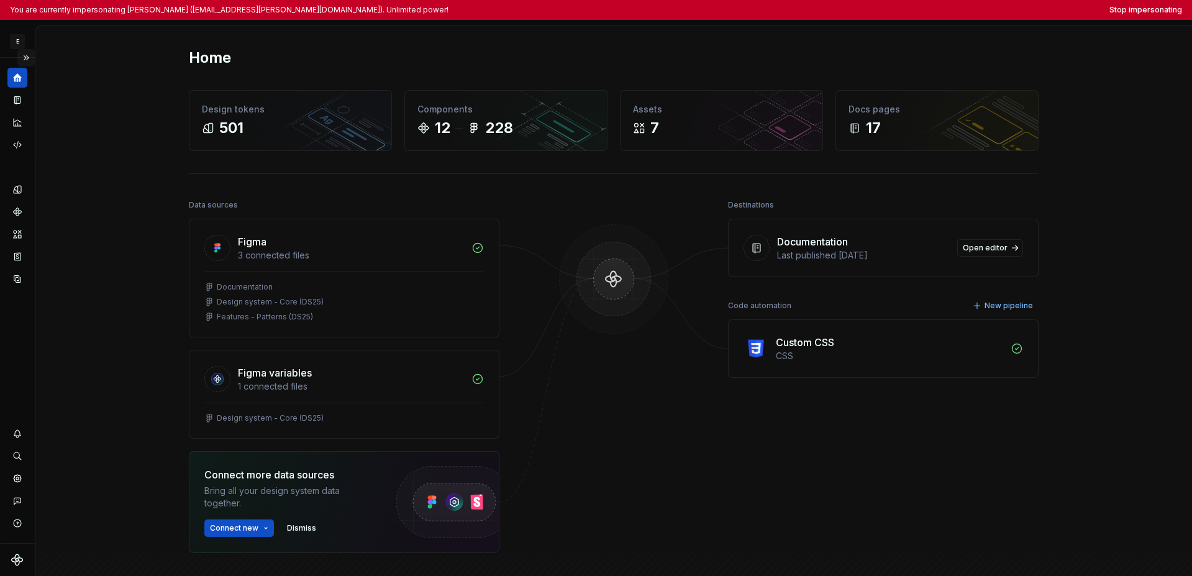
click at [27, 56] on button "Expand sidebar" at bounding box center [25, 57] width 17 height 17
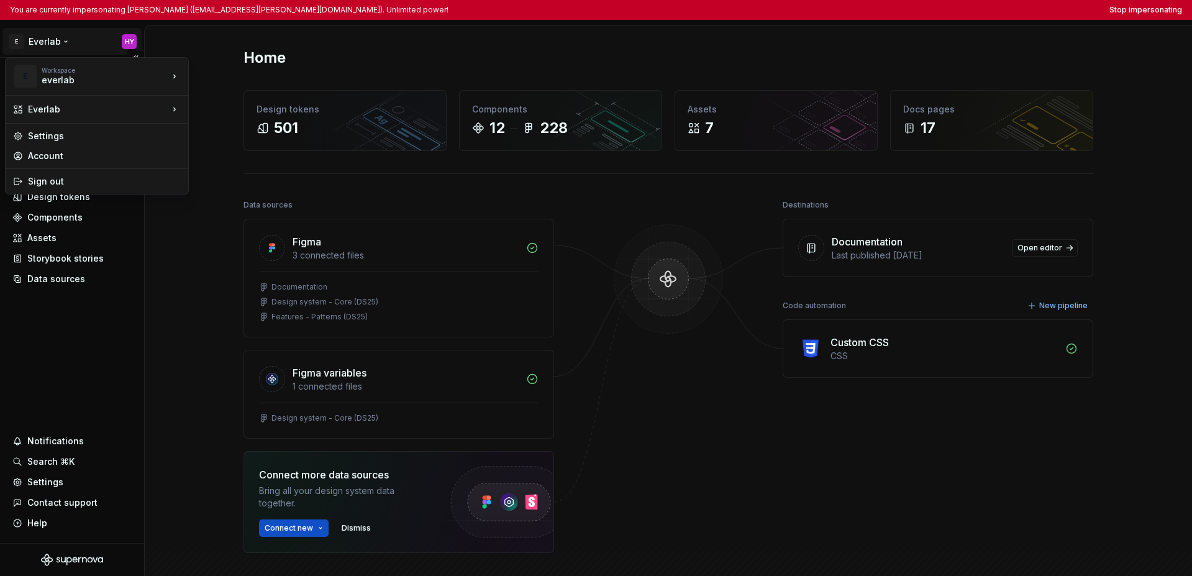
click at [46, 46] on html "You are currently impersonating [PERSON_NAME] ([EMAIL_ADDRESS][PERSON_NAME][DOM…" at bounding box center [596, 288] width 1192 height 576
drag, startPoint x: 43, startPoint y: 304, endPoint x: 46, endPoint y: 291, distance: 13.4
click at [43, 304] on html "You are currently impersonating Hong Y (hongy.nguyen@everlab.com.au). Unlimited…" at bounding box center [596, 288] width 1192 height 576
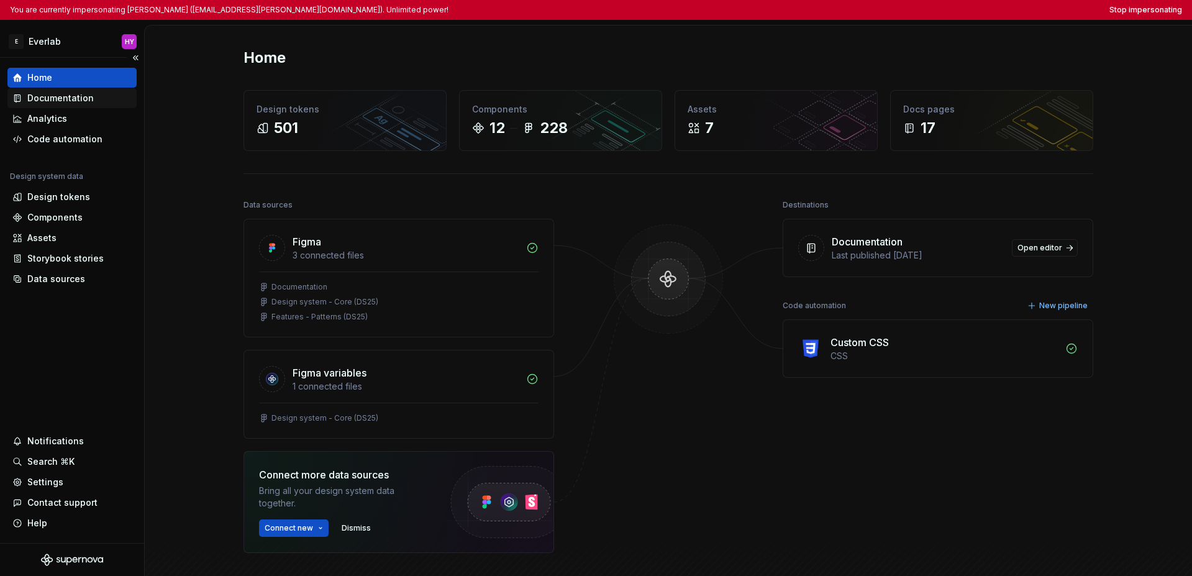
click at [63, 106] on div "Documentation" at bounding box center [71, 98] width 129 height 20
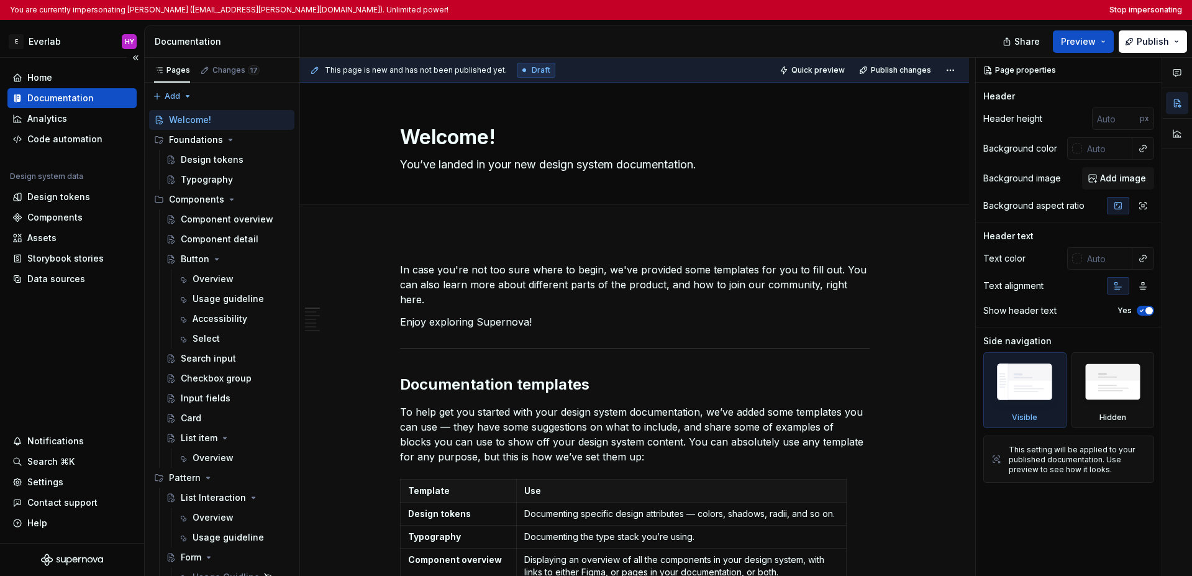
click at [97, 324] on div "Home Documentation Analytics Code automation Design system data Design tokens C…" at bounding box center [72, 300] width 144 height 485
click at [74, 387] on div "Home Documentation Analytics Code automation Design system data Design tokens C…" at bounding box center [72, 300] width 144 height 485
click at [70, 138] on div "Code automation" at bounding box center [64, 139] width 75 height 12
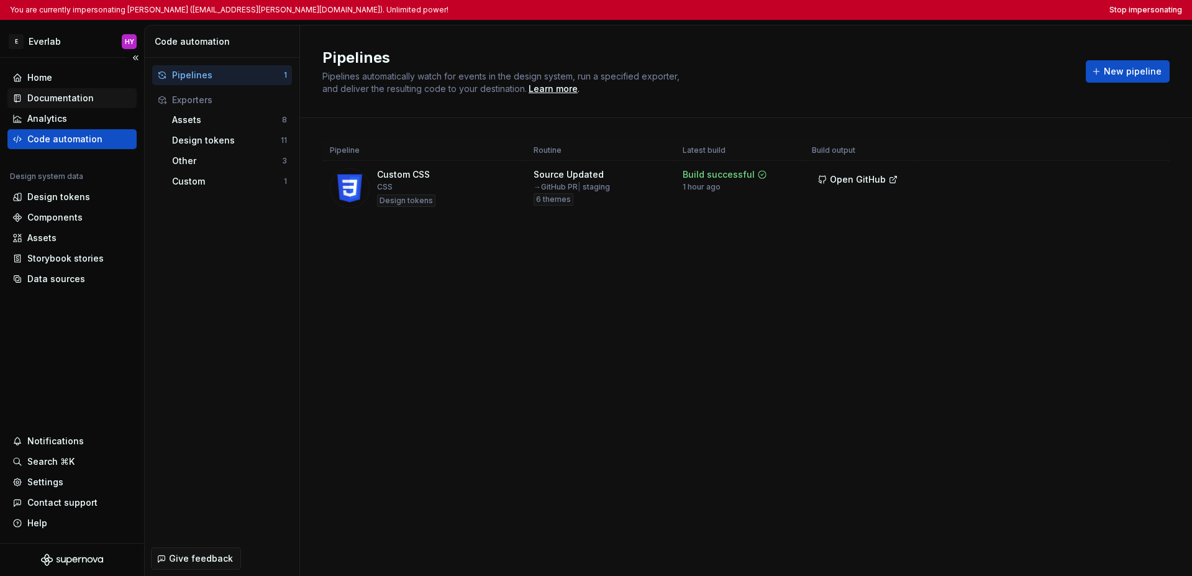
click at [76, 101] on div "Documentation" at bounding box center [60, 98] width 66 height 12
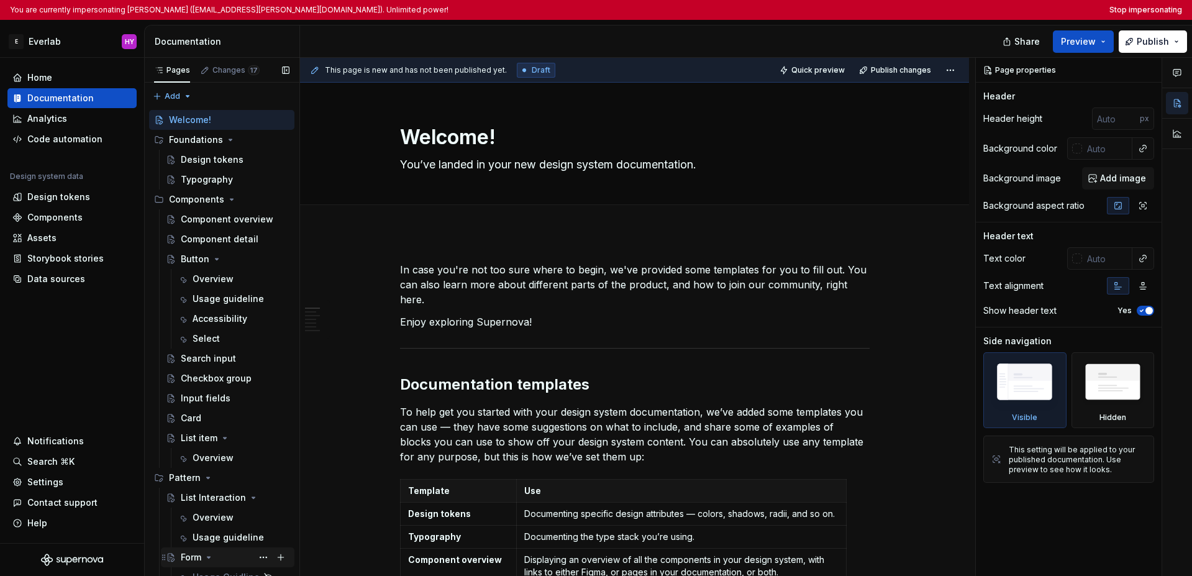
click at [219, 557] on div "Form" at bounding box center [235, 556] width 109 height 17
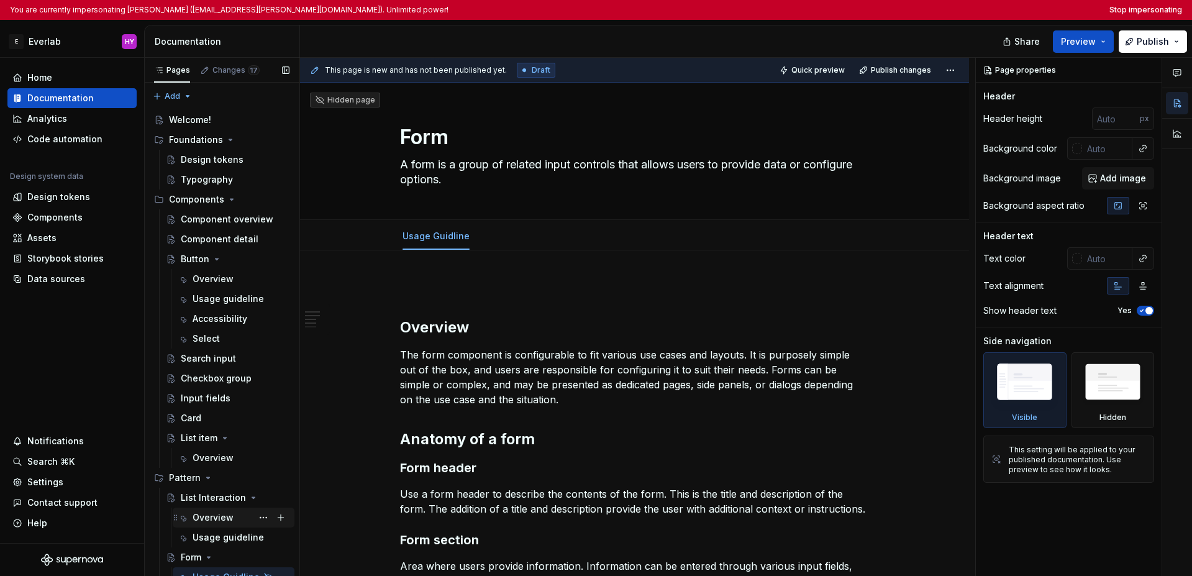
click at [207, 517] on div "Overview" at bounding box center [212, 517] width 41 height 12
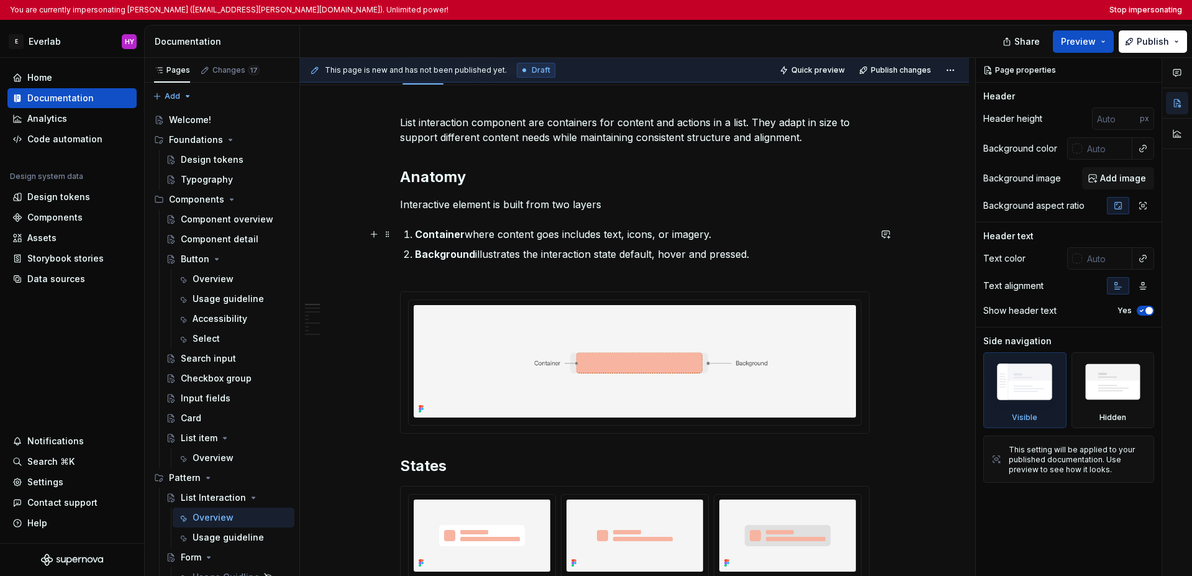
scroll to position [307, 0]
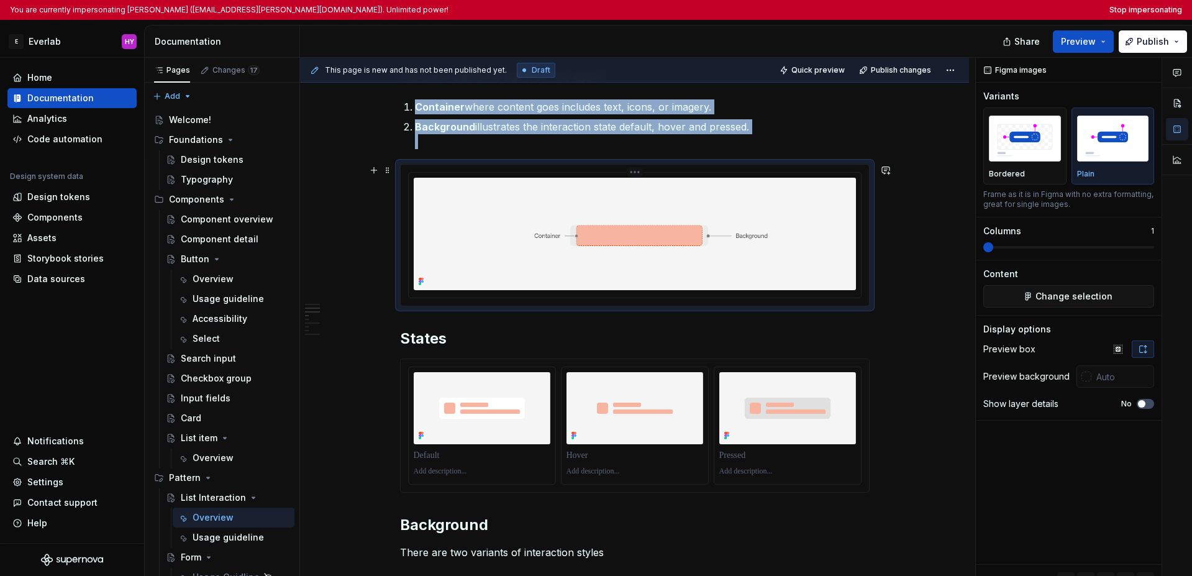
click at [752, 260] on img at bounding box center [635, 234] width 442 height 112
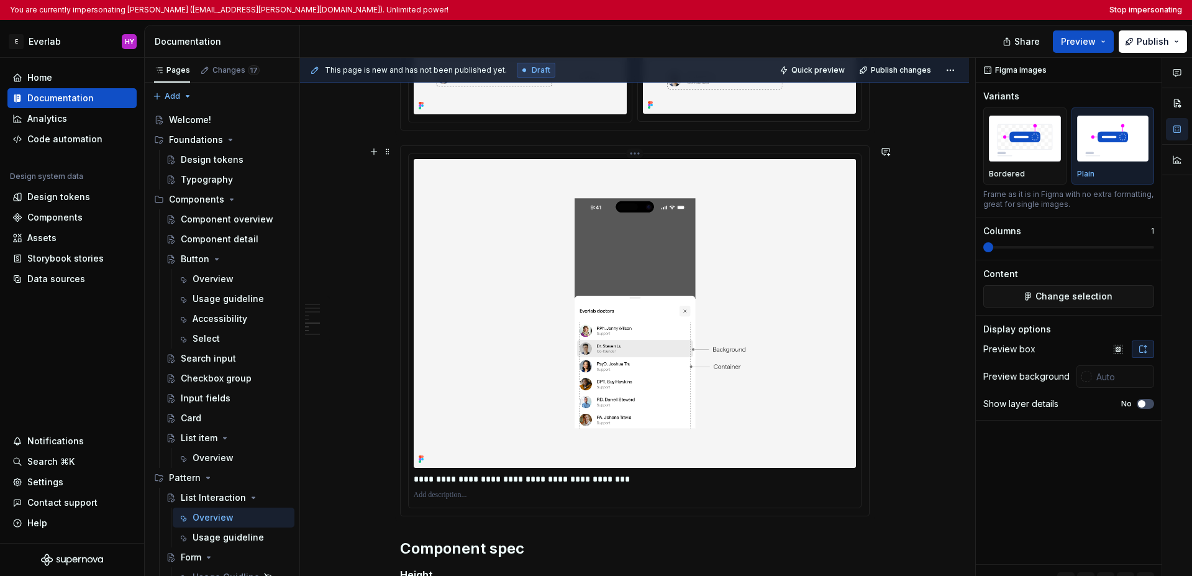
scroll to position [1426, 0]
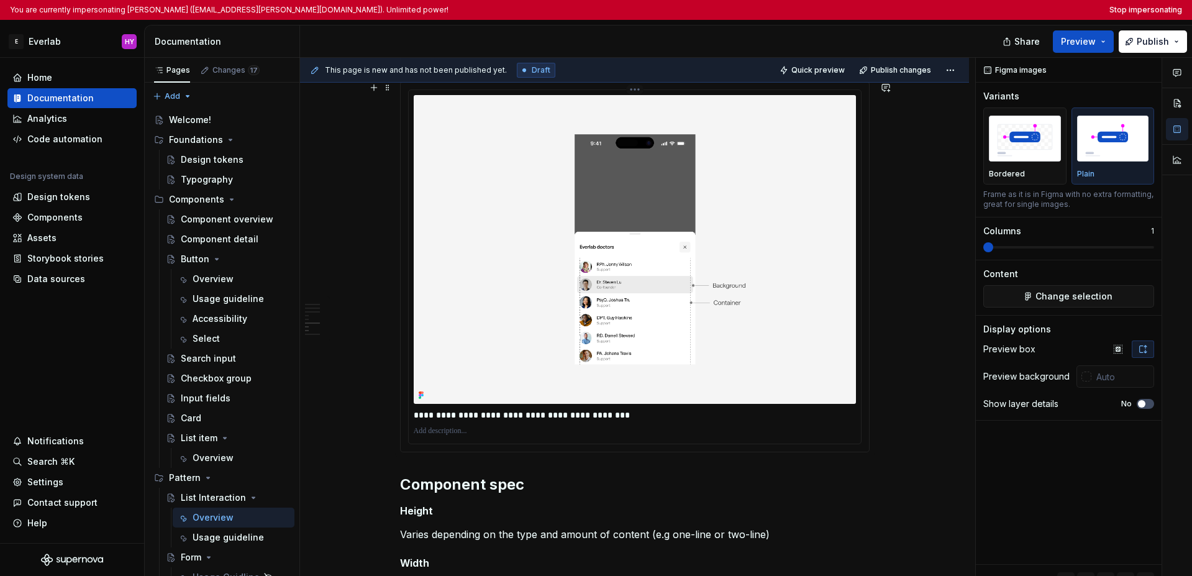
click at [691, 324] on img at bounding box center [635, 249] width 442 height 309
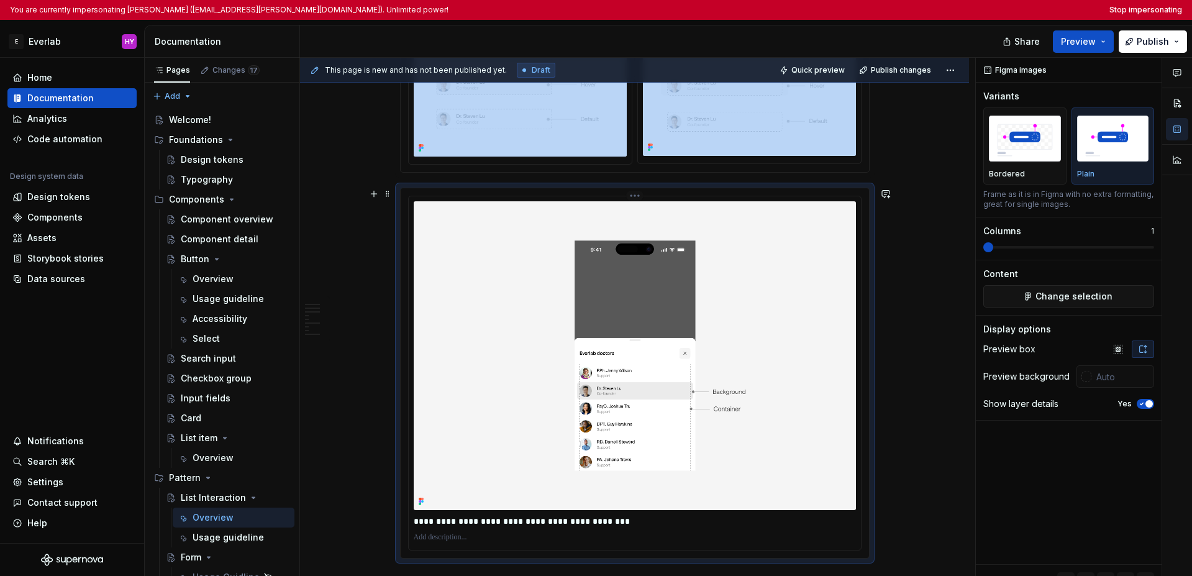
click at [768, 339] on img at bounding box center [635, 355] width 442 height 309
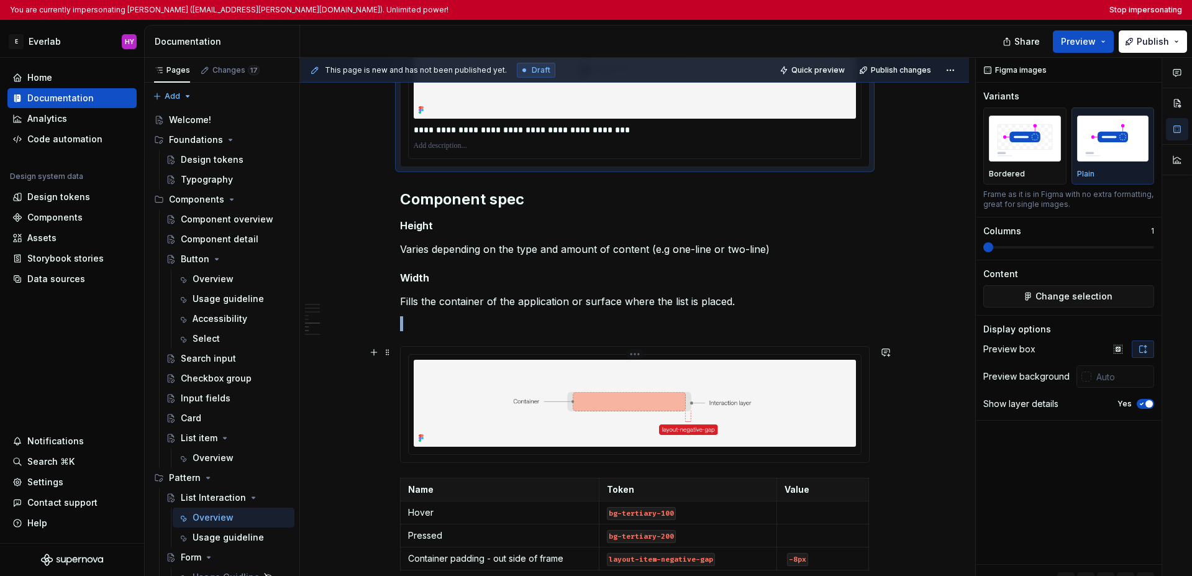
click at [740, 370] on img at bounding box center [635, 403] width 442 height 86
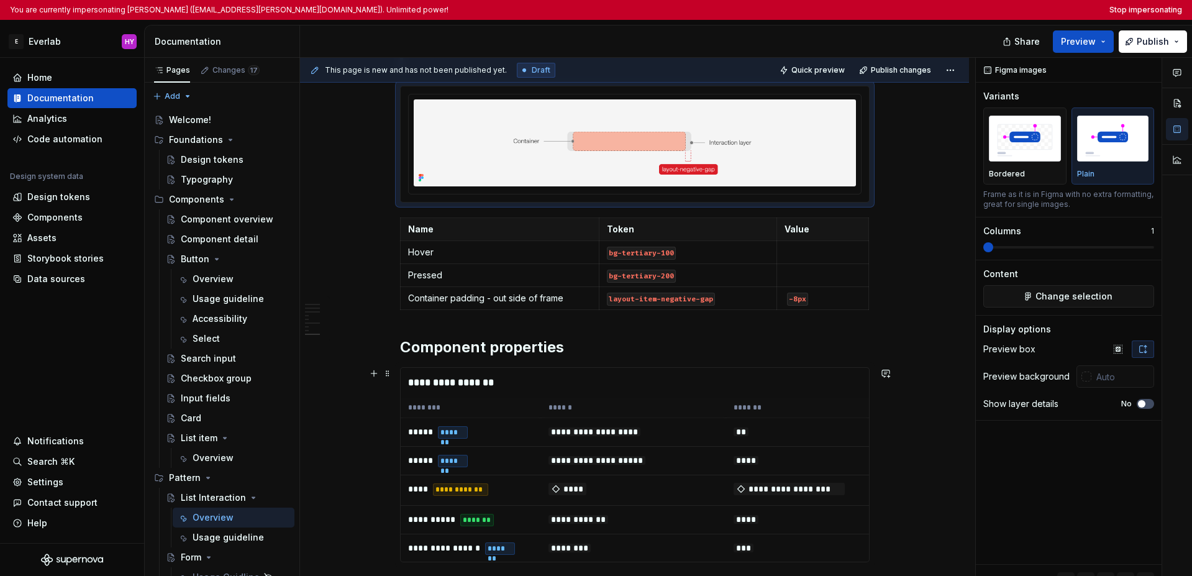
scroll to position [2155, 0]
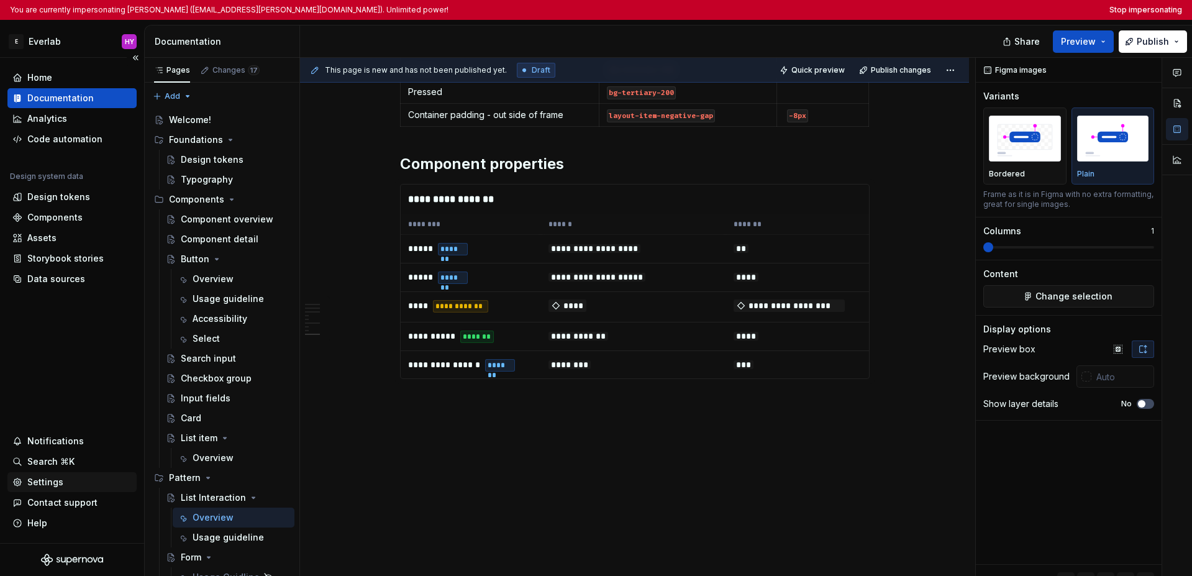
click at [45, 486] on div "Settings" at bounding box center [45, 482] width 36 height 12
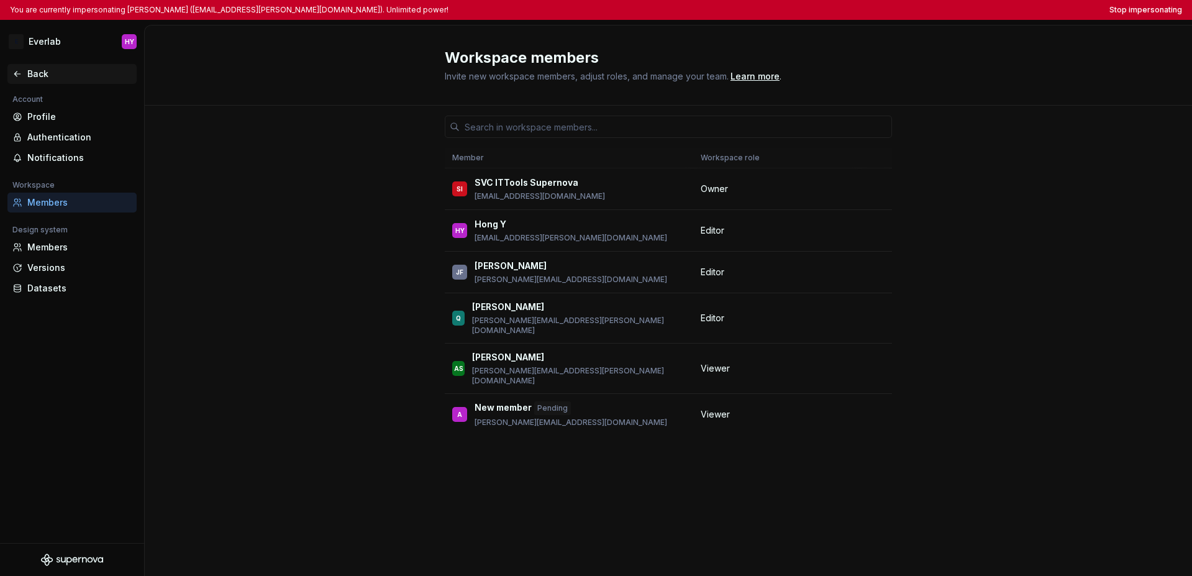
click at [15, 69] on icon at bounding box center [17, 74] width 10 height 10
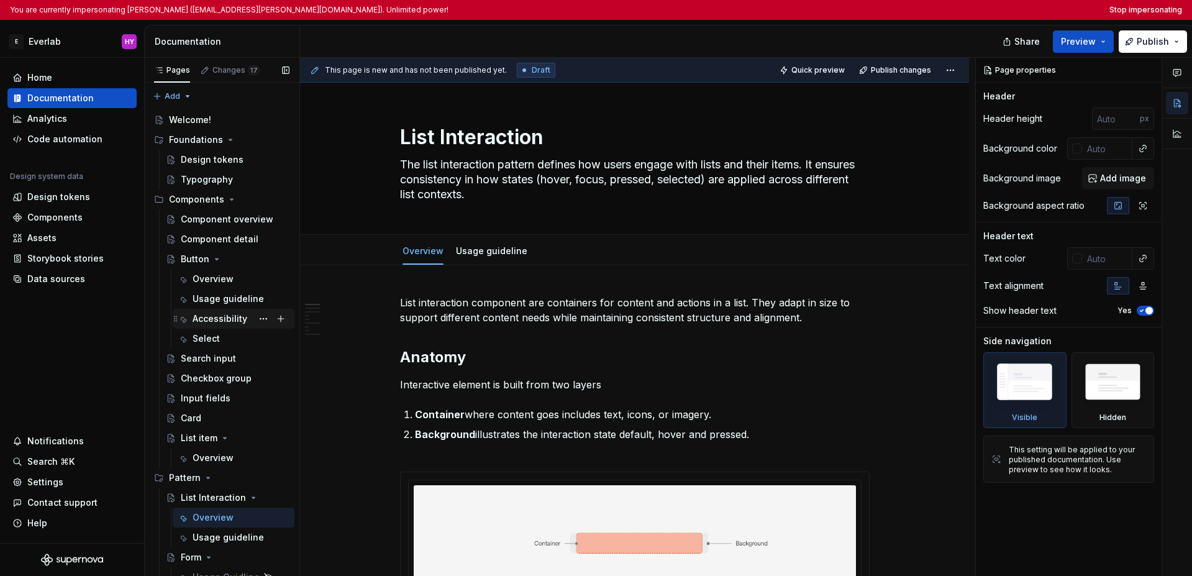
click at [222, 320] on div "Accessibility" at bounding box center [219, 318] width 55 height 12
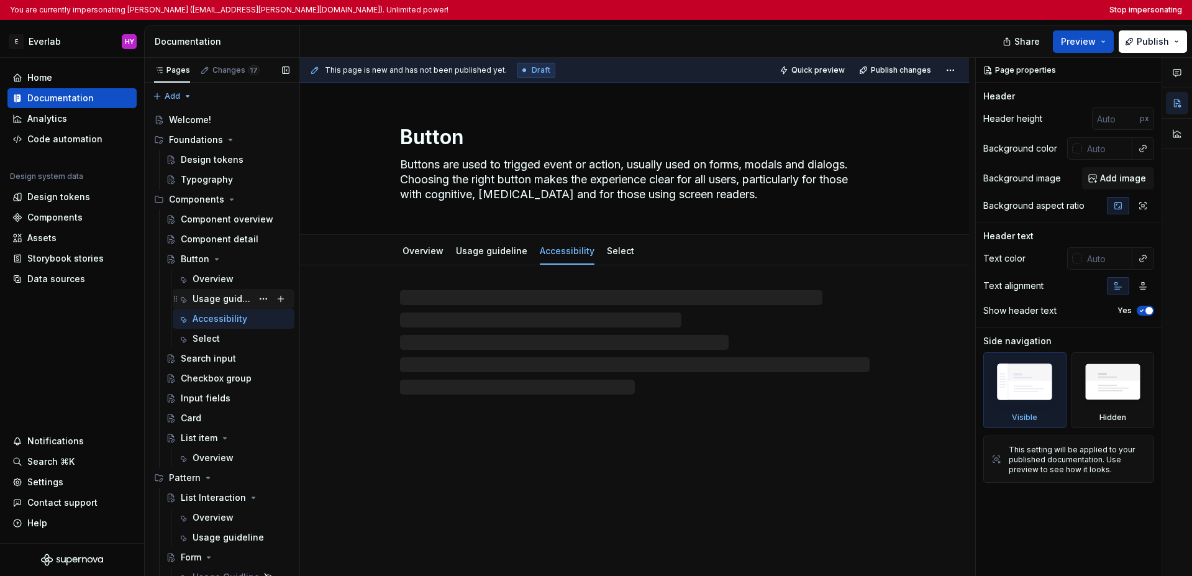
click at [222, 301] on div "Usage guideline" at bounding box center [222, 298] width 60 height 12
click at [222, 284] on div "Overview" at bounding box center [212, 279] width 41 height 12
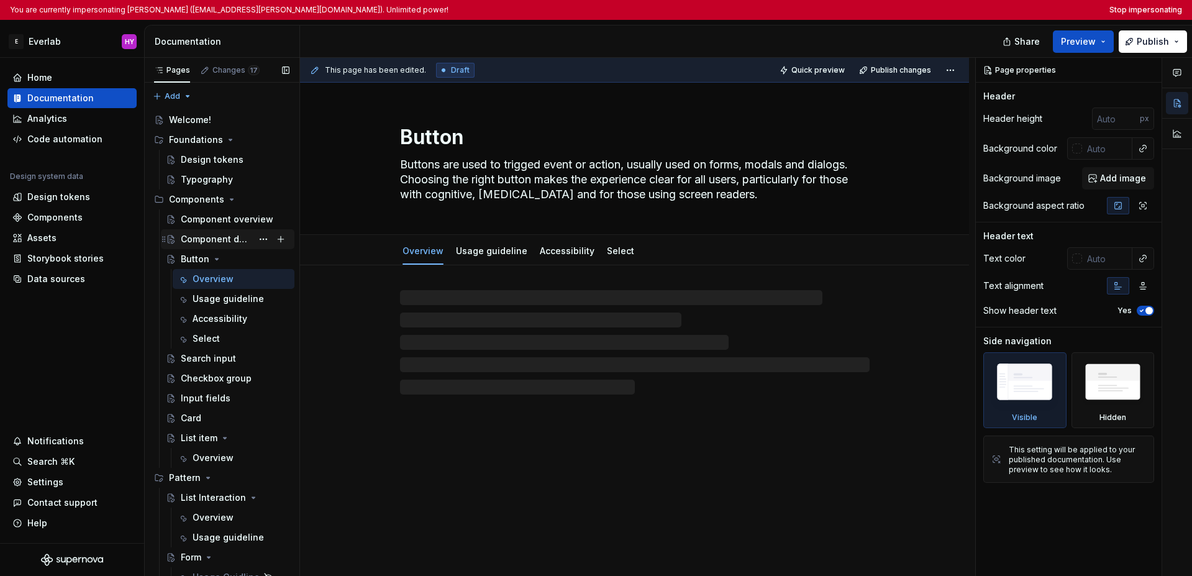
click at [215, 242] on div "Component detail" at bounding box center [216, 239] width 71 height 12
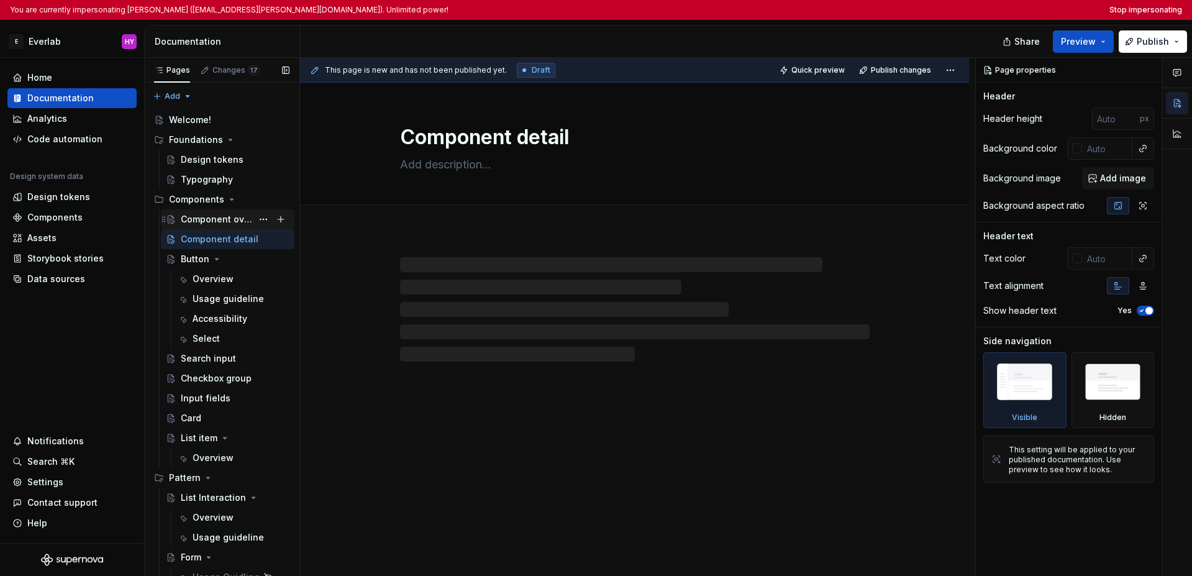
click at [216, 224] on div "Component overview" at bounding box center [216, 219] width 71 height 12
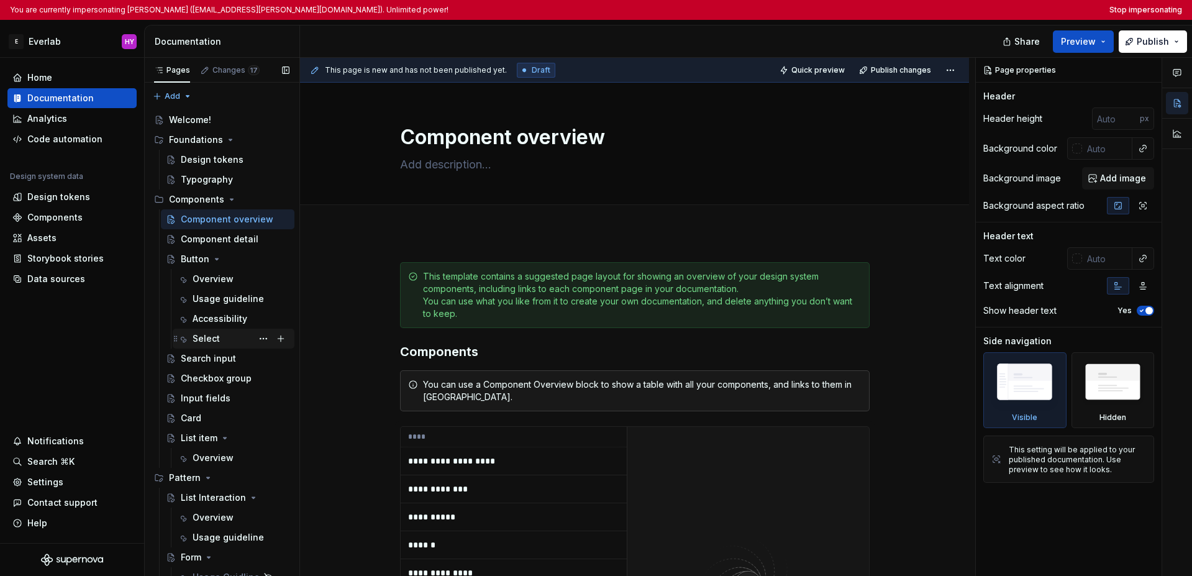
click at [210, 333] on div "Select" at bounding box center [205, 338] width 27 height 12
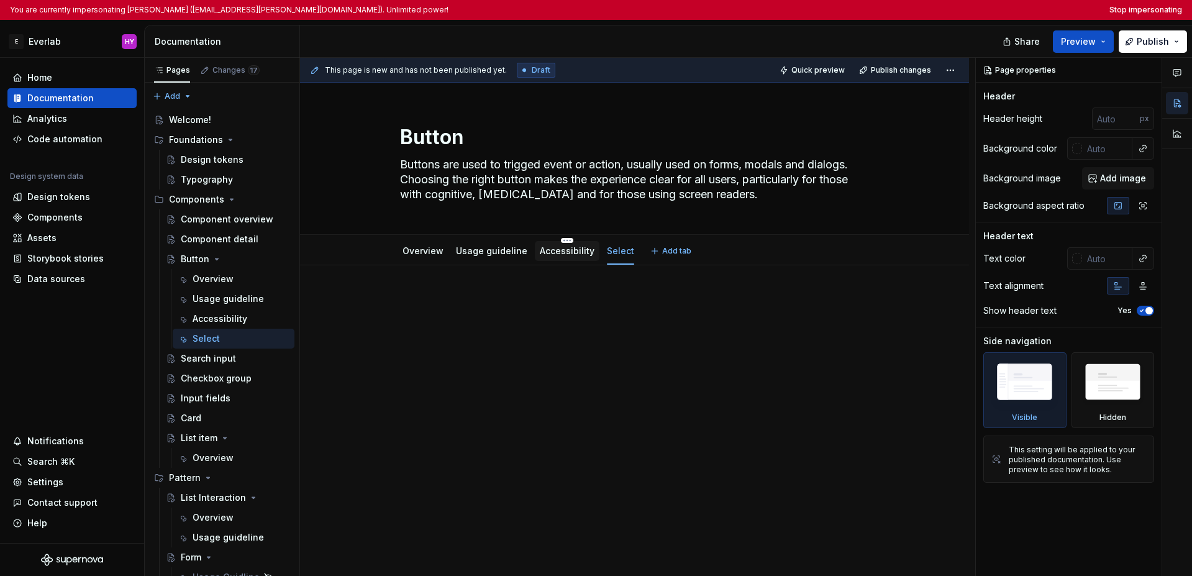
click at [561, 251] on link "Accessibility" at bounding box center [567, 250] width 55 height 11
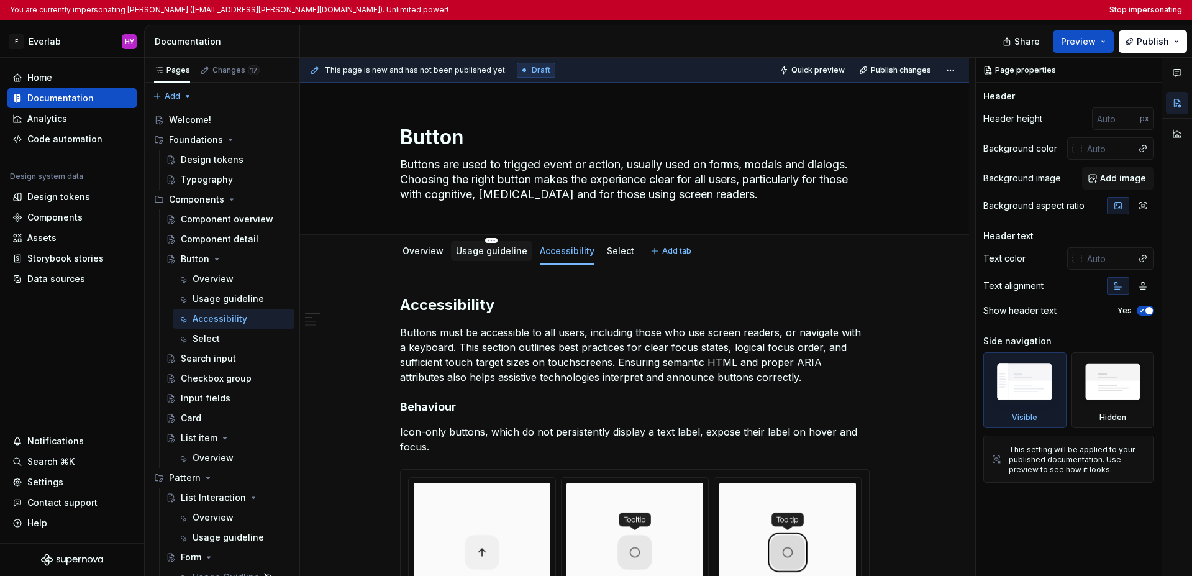
click at [476, 260] on div "Usage guideline" at bounding box center [491, 251] width 81 height 20
click at [416, 256] on div "Overview" at bounding box center [422, 251] width 41 height 12
click at [217, 299] on div "Usage guideline" at bounding box center [222, 298] width 60 height 12
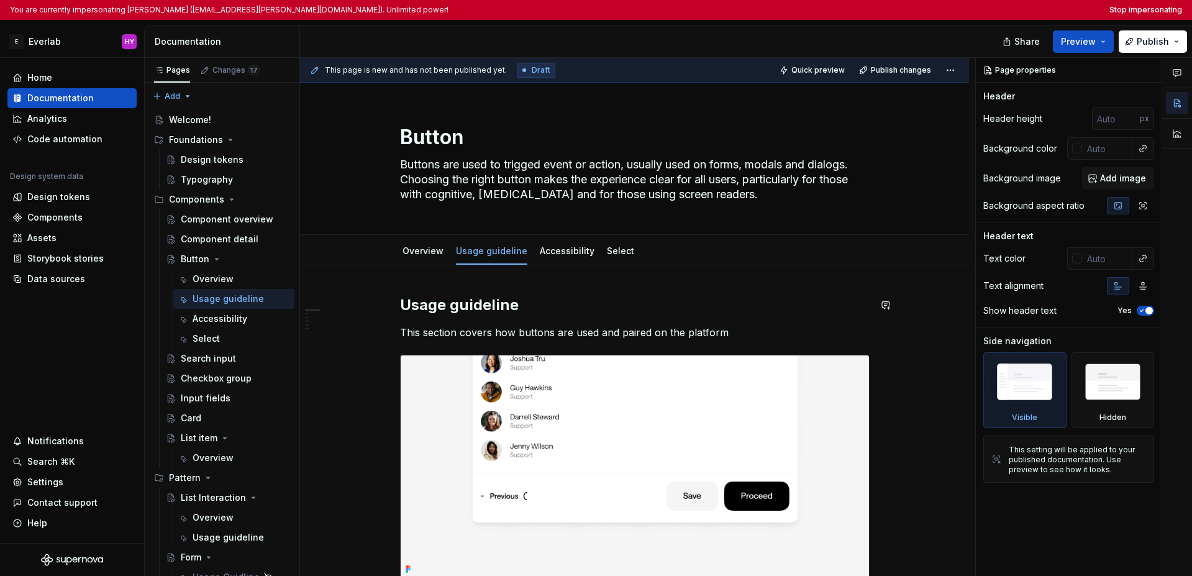
scroll to position [194, 0]
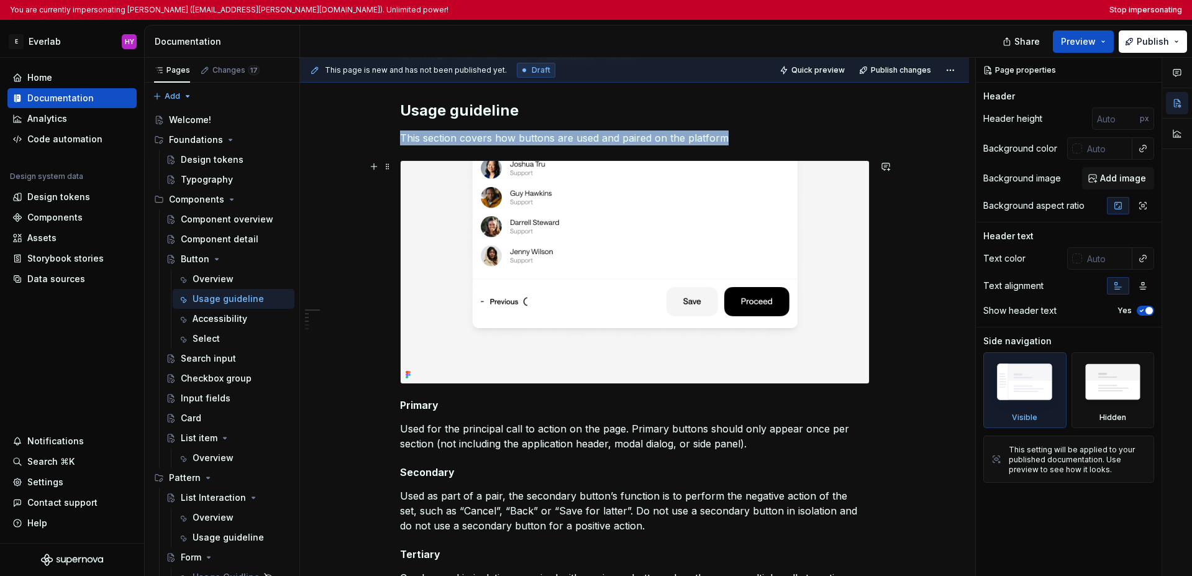
click at [656, 282] on img at bounding box center [635, 272] width 468 height 222
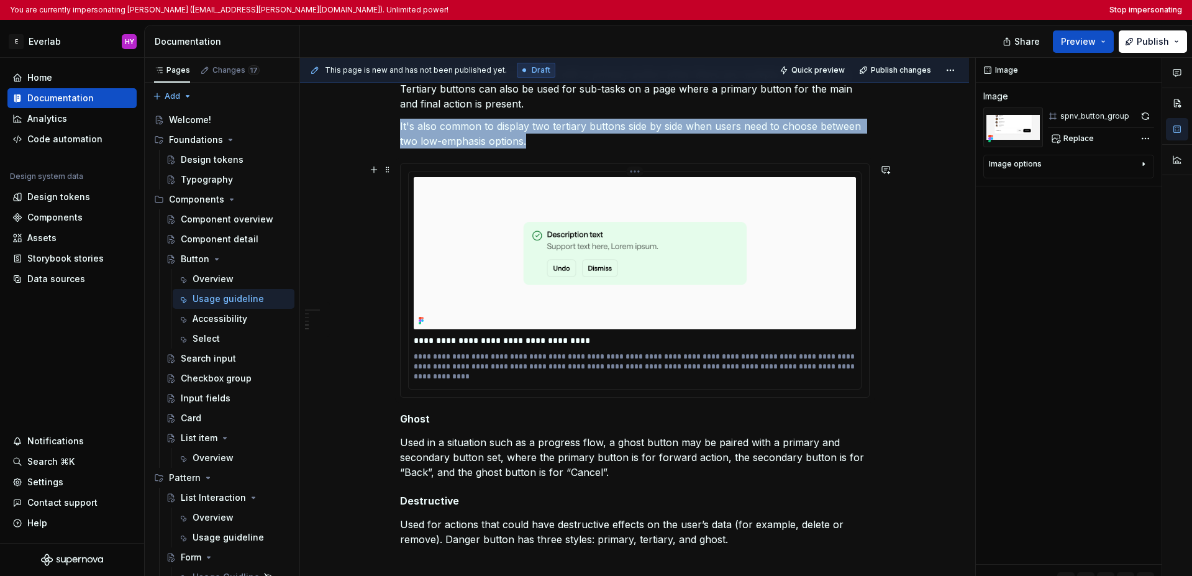
click at [656, 283] on img at bounding box center [635, 253] width 442 height 152
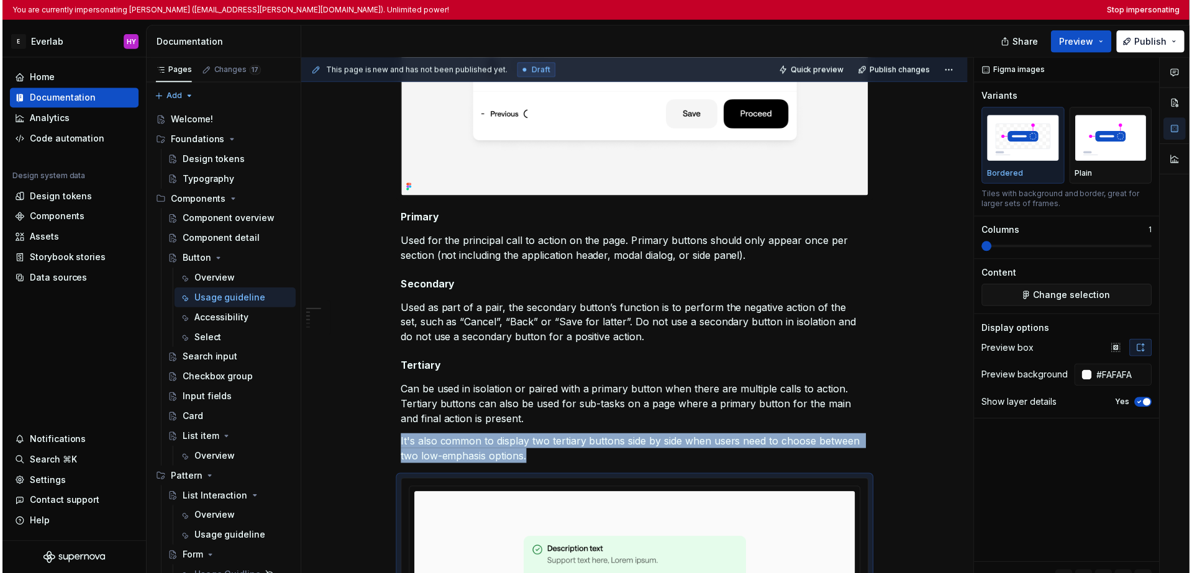
scroll to position [0, 0]
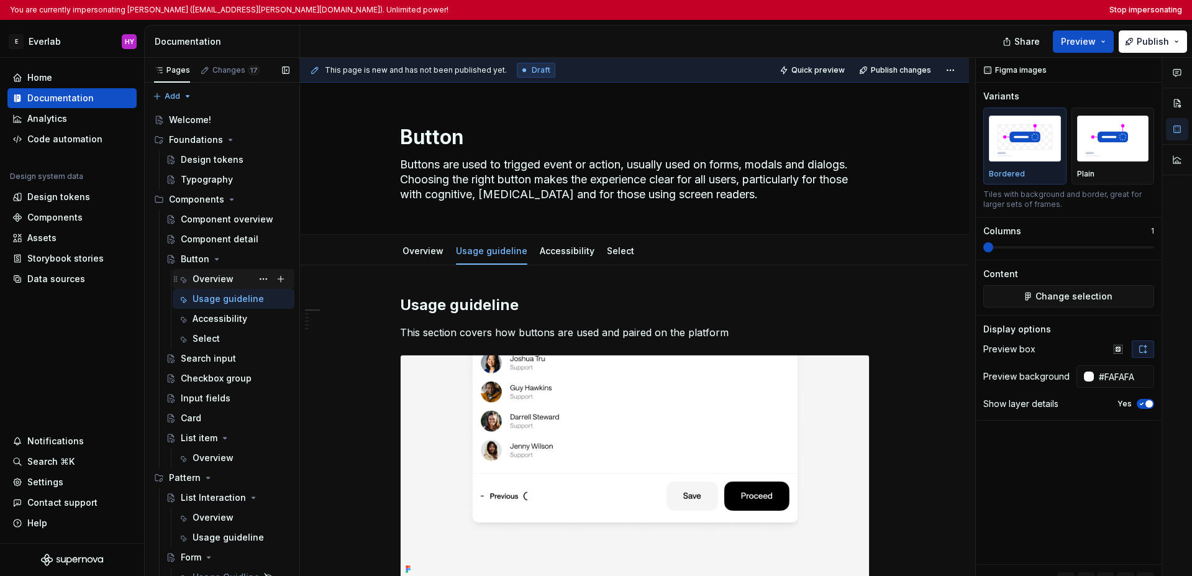
click at [212, 281] on div "Overview" at bounding box center [212, 279] width 41 height 12
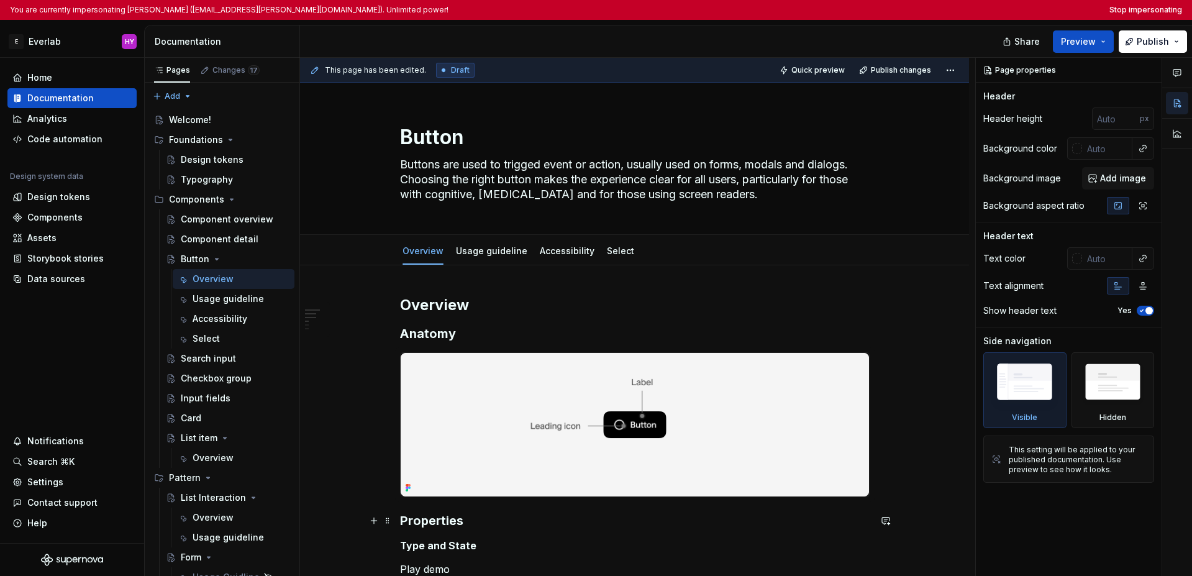
type textarea "*"
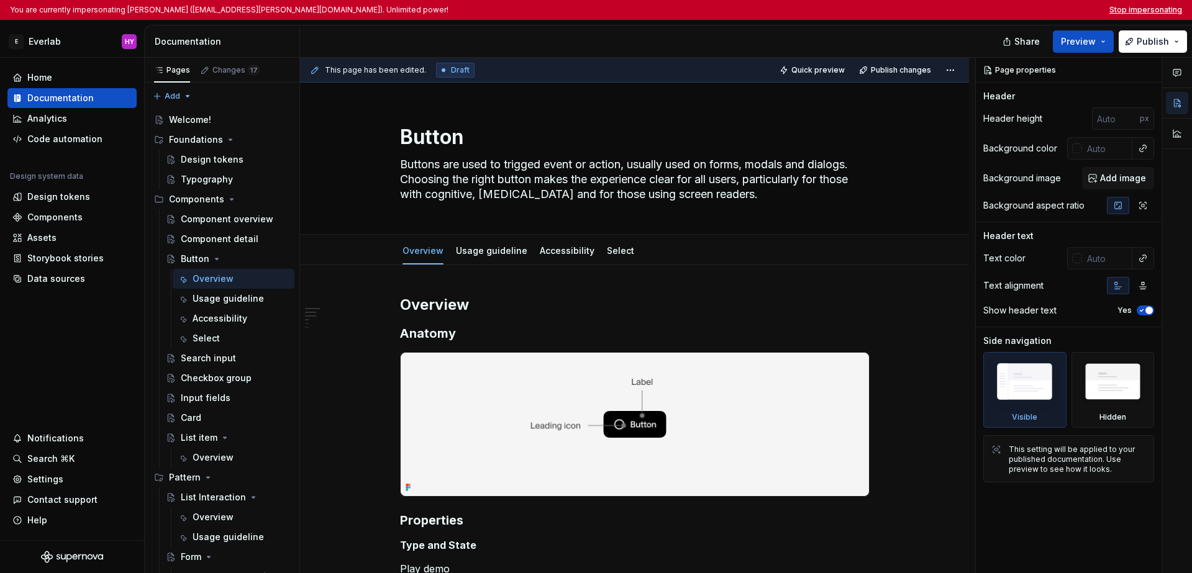
click at [921, 9] on button "Stop impersonating" at bounding box center [1145, 10] width 73 height 10
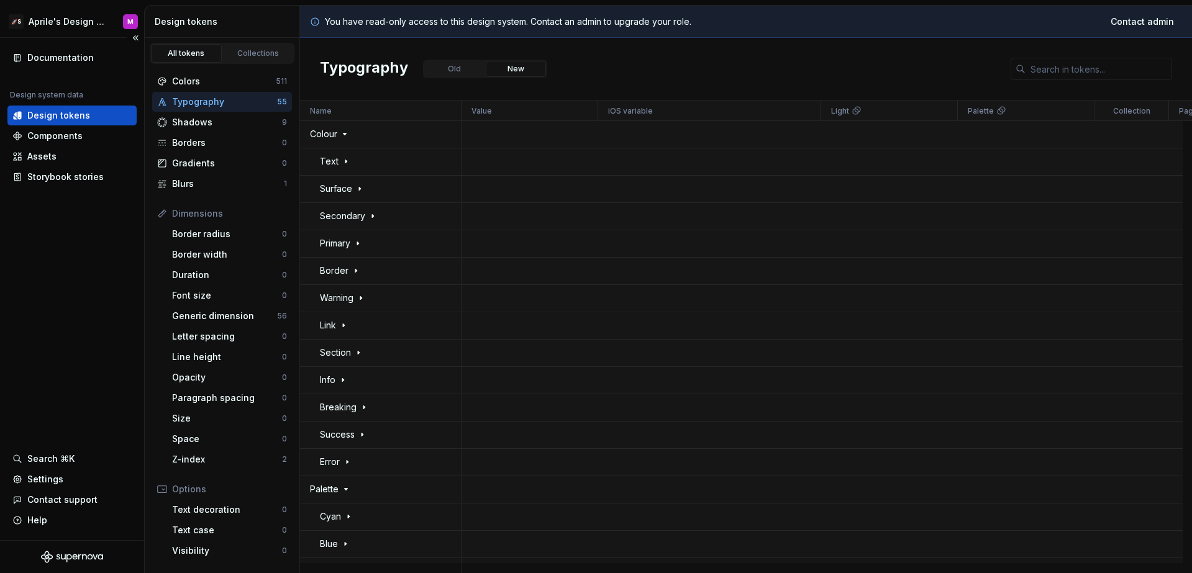
click at [55, 260] on div "Documentation Design system data Design tokens Components Assets Storybook stor…" at bounding box center [72, 289] width 144 height 502
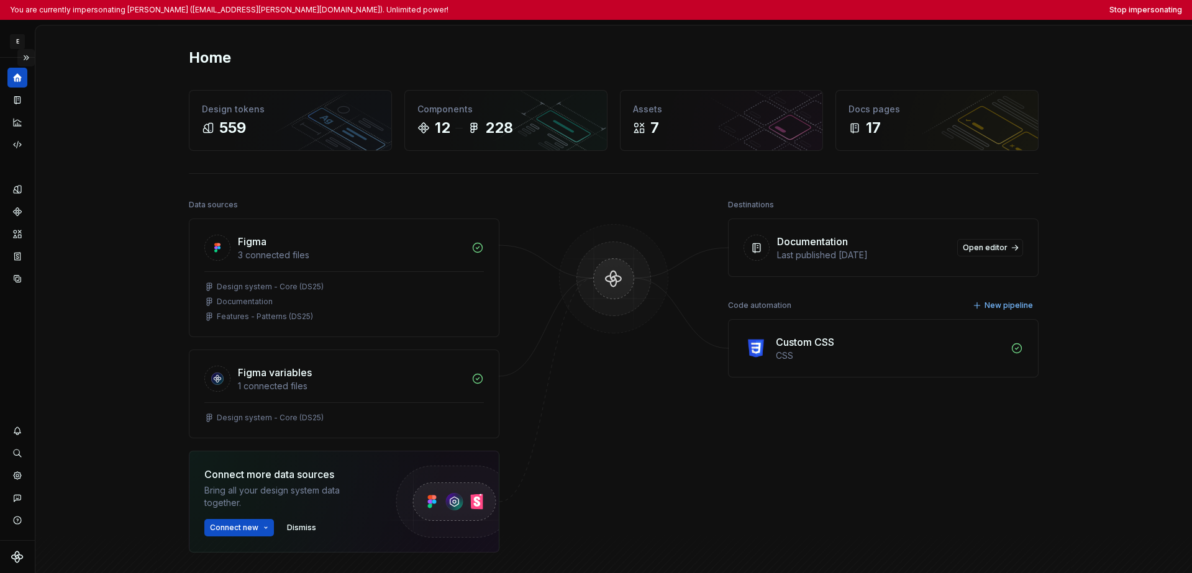
click at [27, 57] on button "Expand sidebar" at bounding box center [25, 57] width 17 height 17
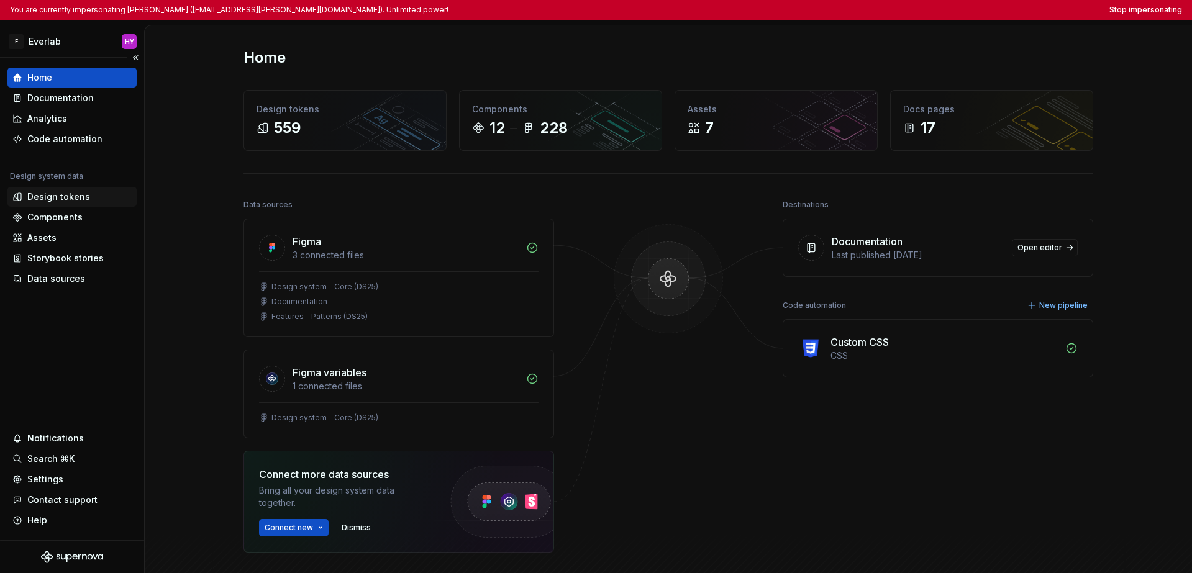
click at [62, 201] on div "Design tokens" at bounding box center [58, 197] width 63 height 12
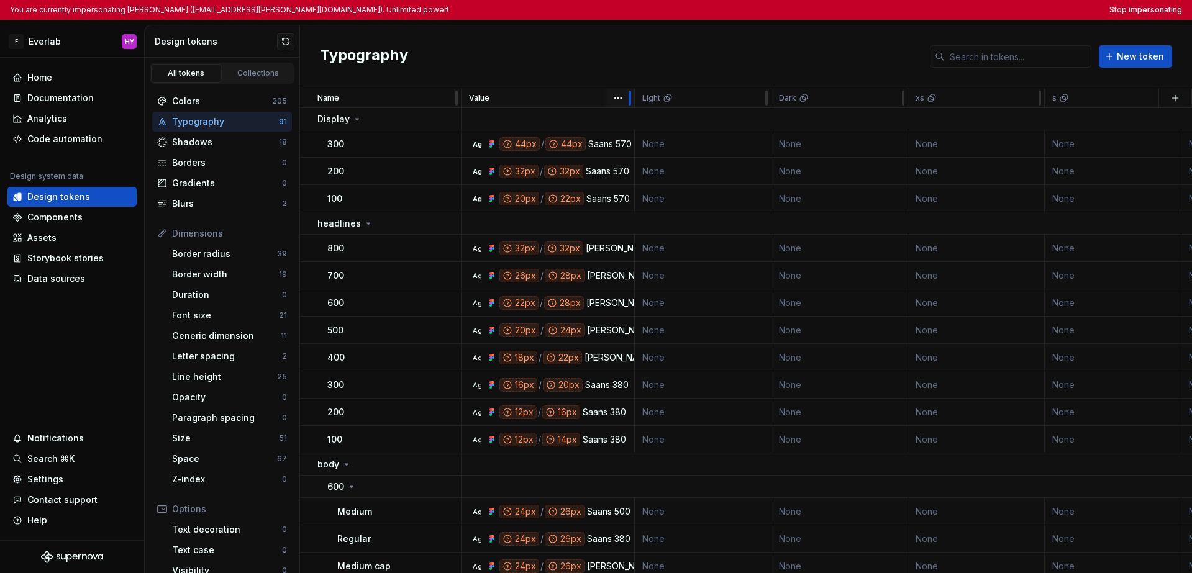
drag, startPoint x: 594, startPoint y: 93, endPoint x: 631, endPoint y: 93, distance: 36.6
click at [631, 93] on div at bounding box center [630, 98] width 10 height 20
click at [386, 145] on div "300" at bounding box center [393, 144] width 133 height 12
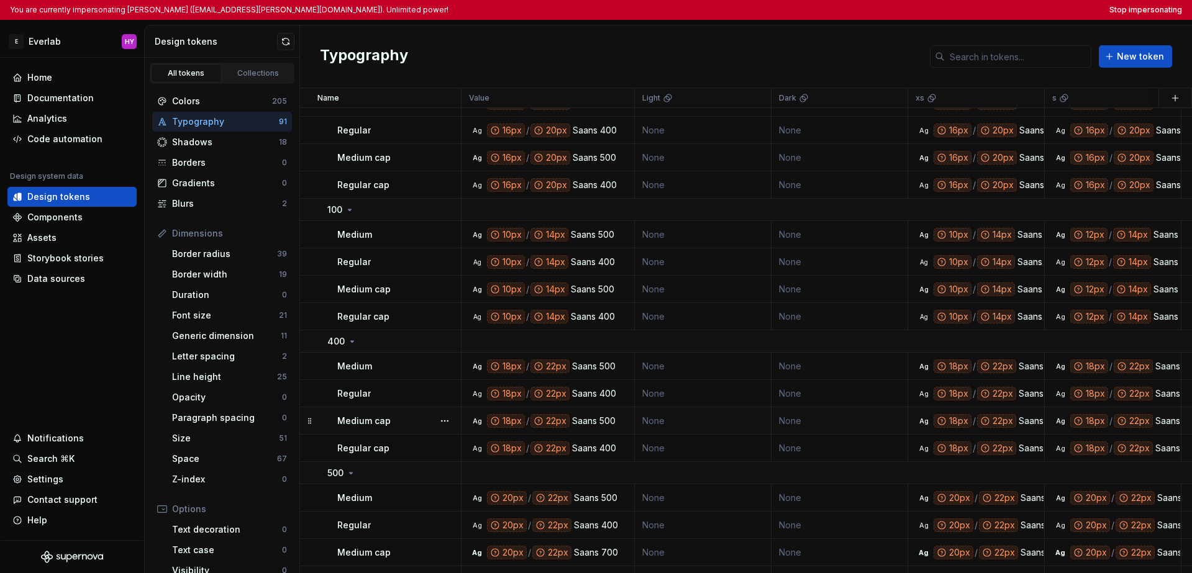
scroll to position [2587, 0]
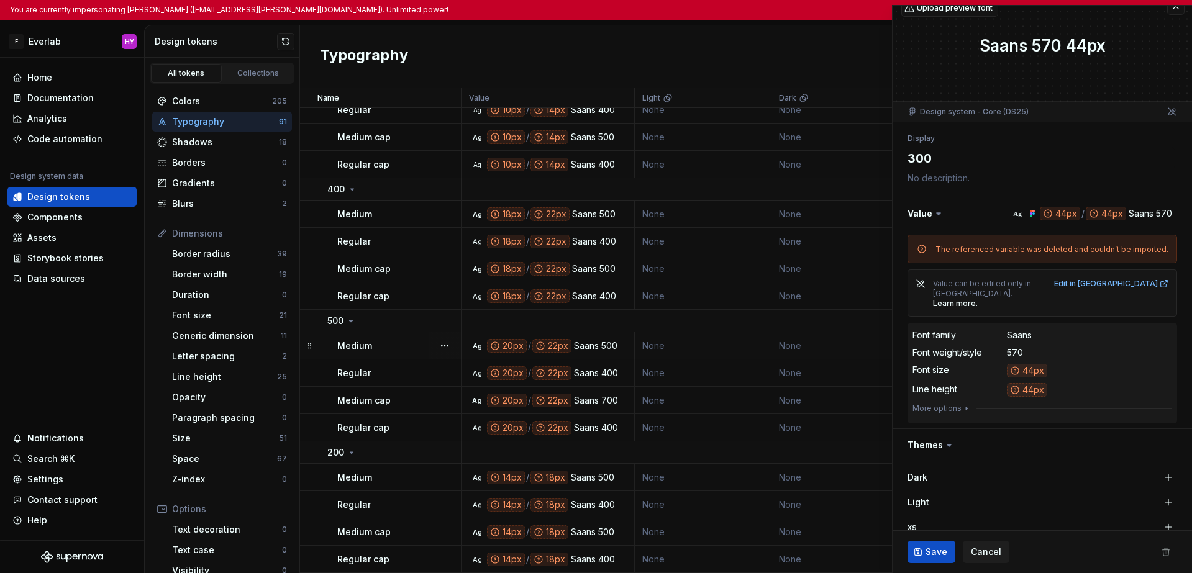
scroll to position [32, 0]
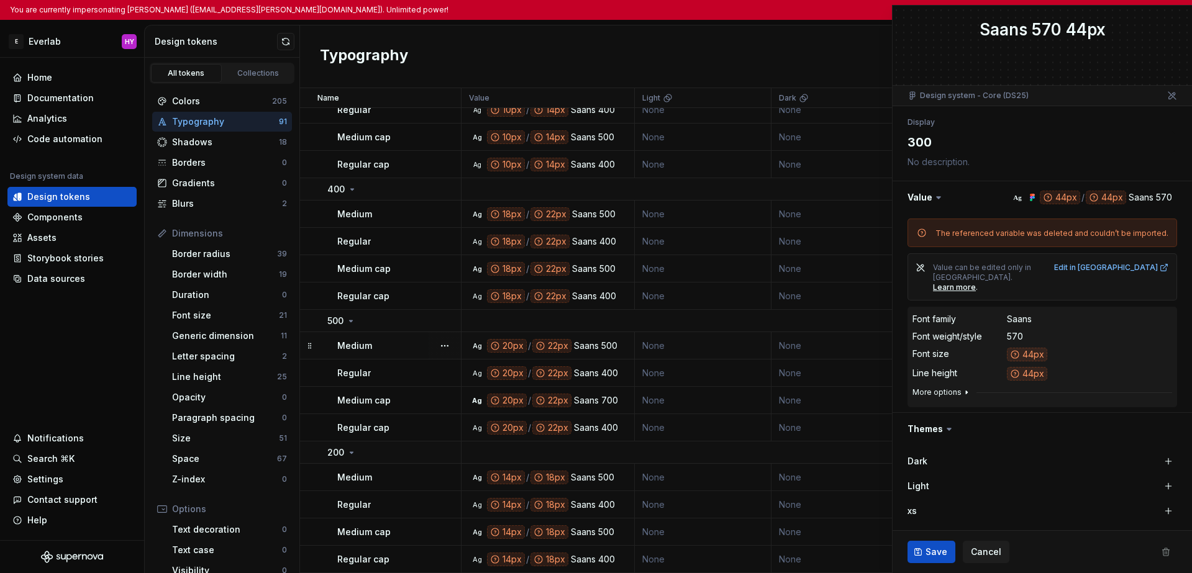
click at [921, 387] on icon "button" at bounding box center [966, 392] width 10 height 10
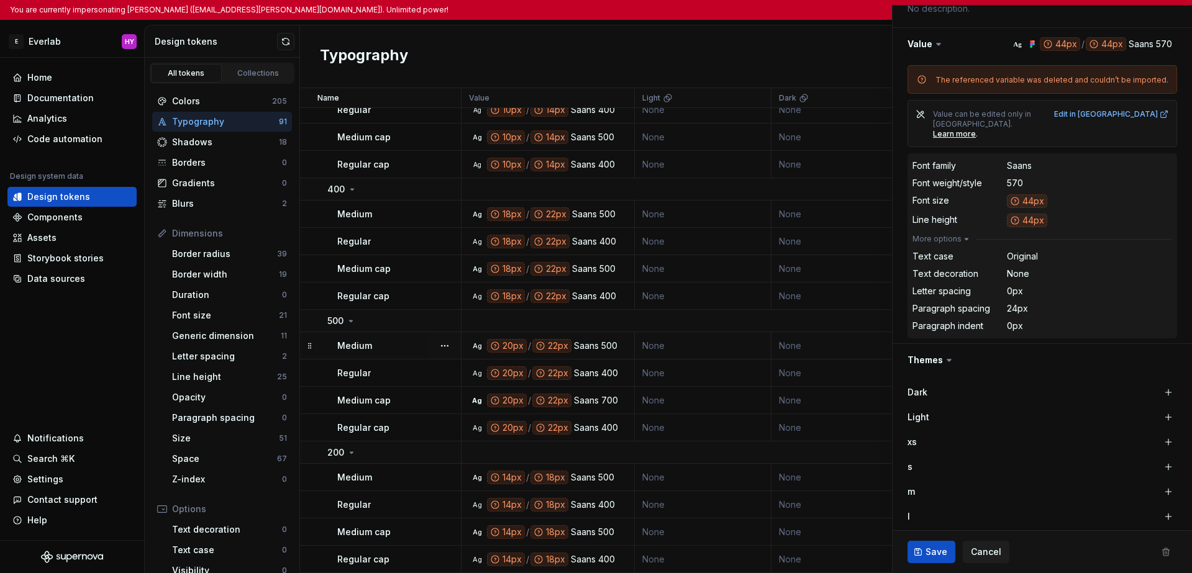
scroll to position [74, 0]
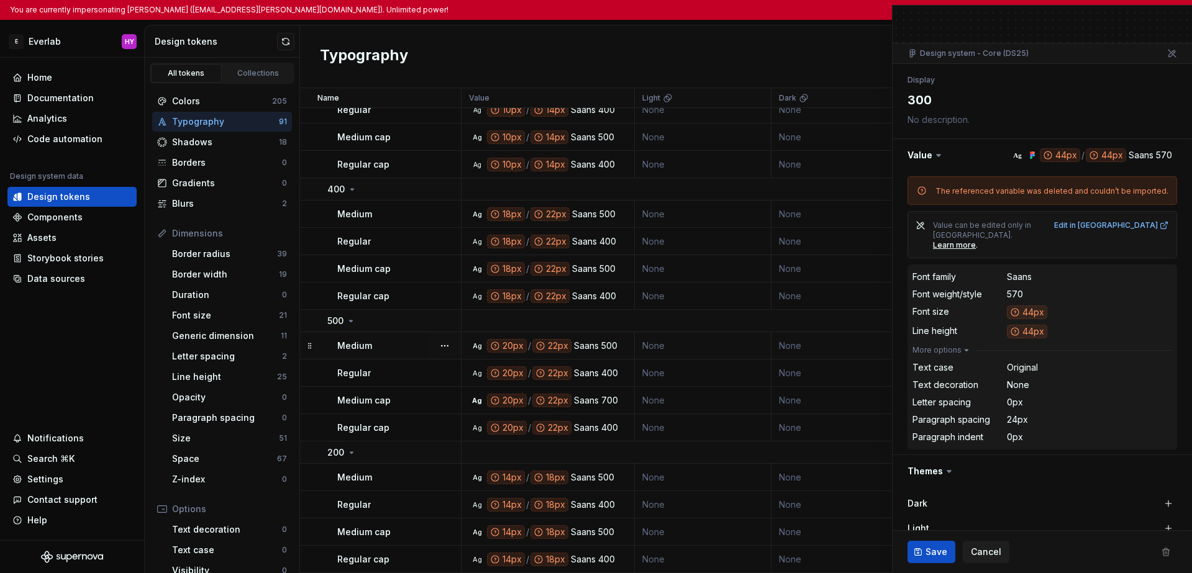
type textarea "*"
click at [820, 37] on div "Typography New token" at bounding box center [746, 56] width 892 height 63
click at [921, 551] on span "Cancel" at bounding box center [986, 552] width 30 height 12
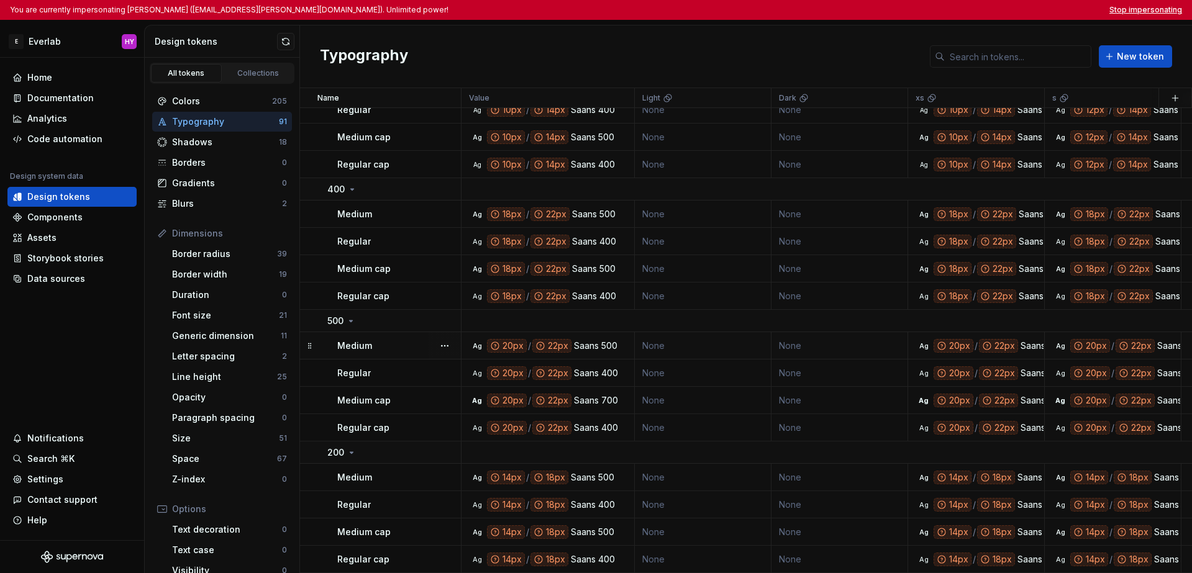
click at [921, 13] on button "Stop impersonating" at bounding box center [1145, 10] width 73 height 10
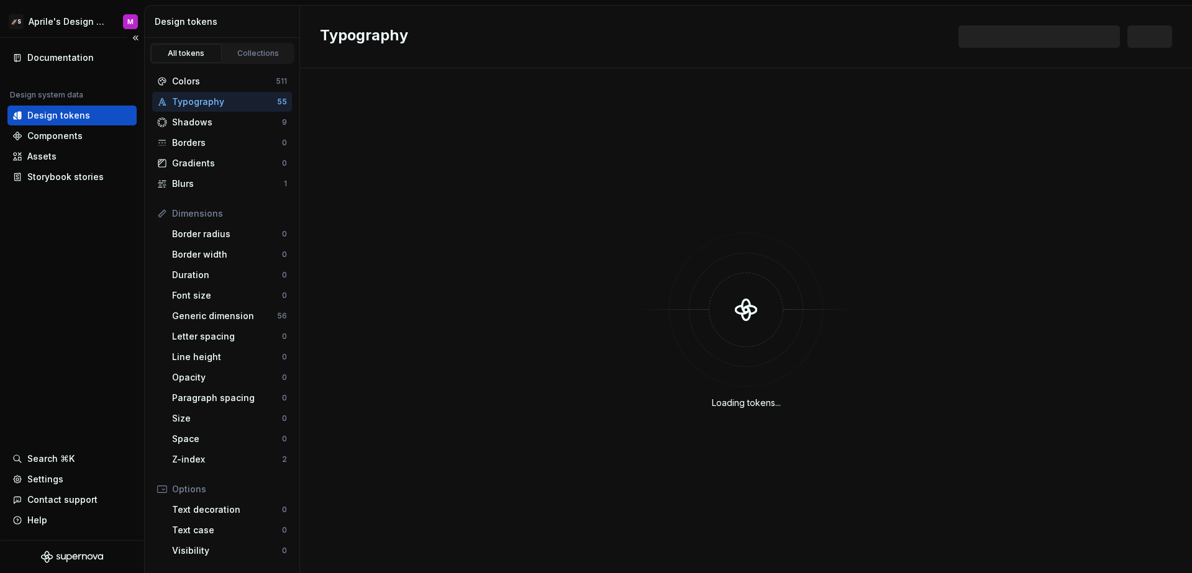
click at [60, 257] on div "Documentation Design system data Design tokens Components Assets Storybook stor…" at bounding box center [72, 289] width 144 height 502
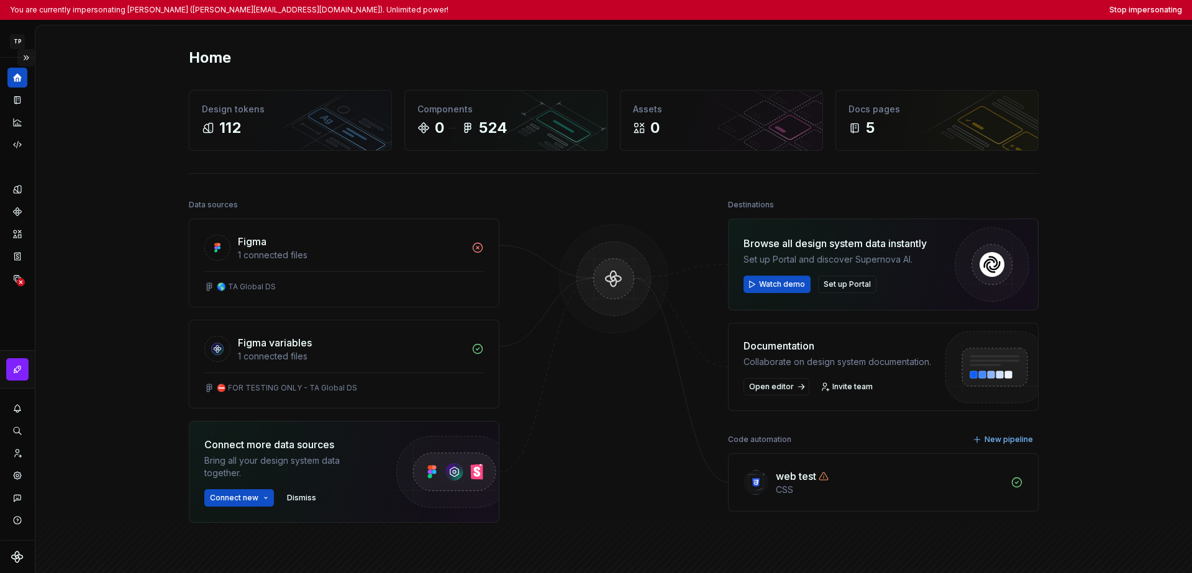
click at [30, 57] on button "Expand sidebar" at bounding box center [25, 57] width 17 height 17
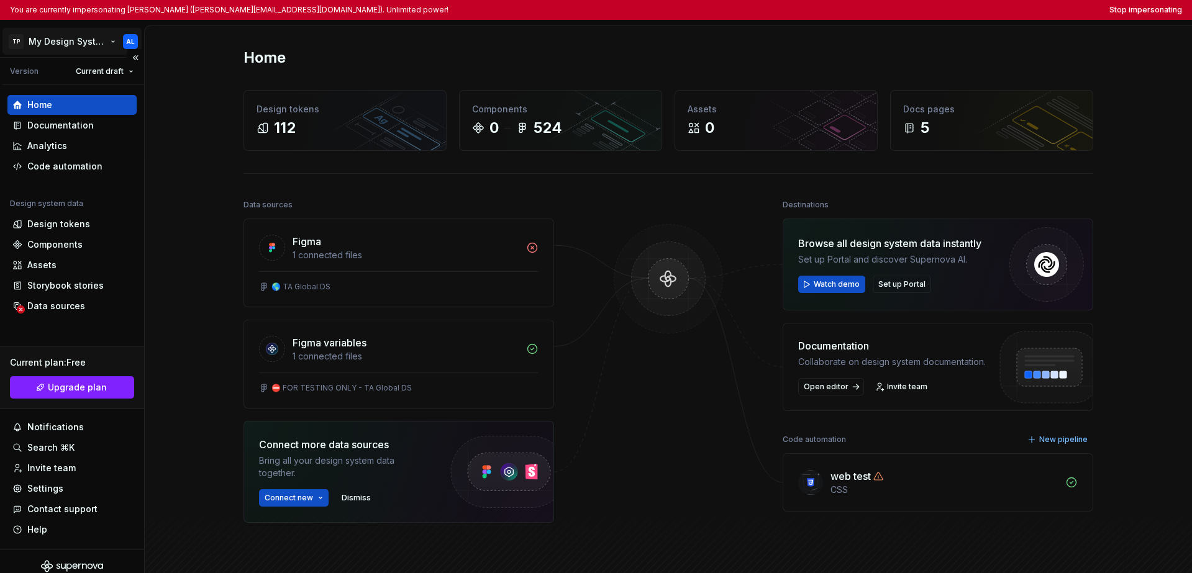
click at [35, 43] on html "You are currently impersonating [PERSON_NAME] ([PERSON_NAME][EMAIL_ADDRESS][DOM…" at bounding box center [596, 286] width 1192 height 573
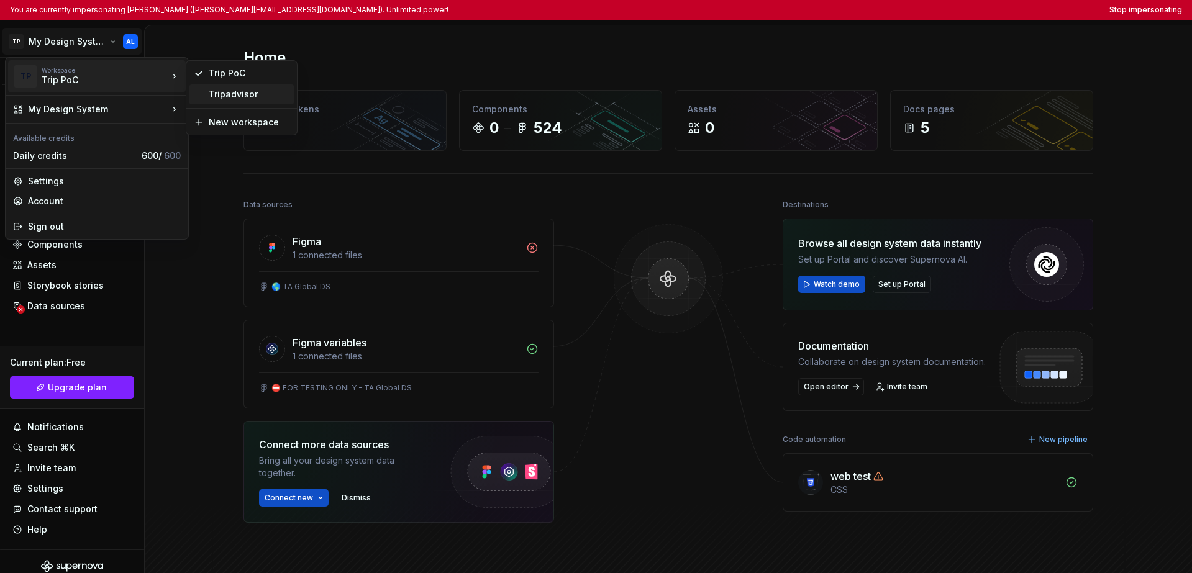
click at [209, 96] on div "Tripadvisor" at bounding box center [249, 94] width 81 height 12
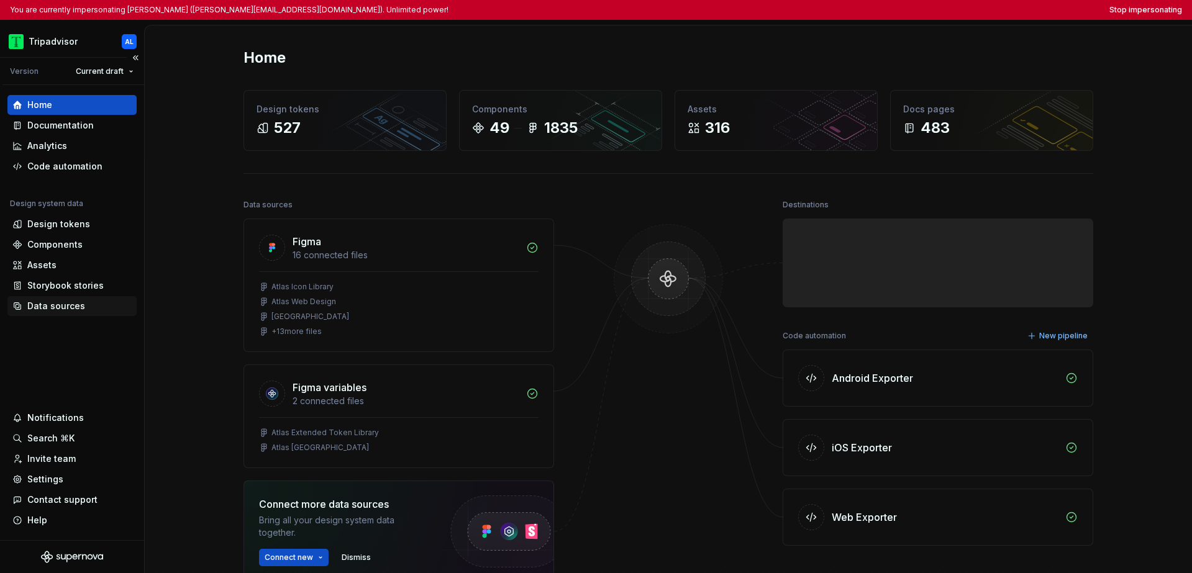
click at [61, 303] on div "Data sources" at bounding box center [56, 306] width 58 height 12
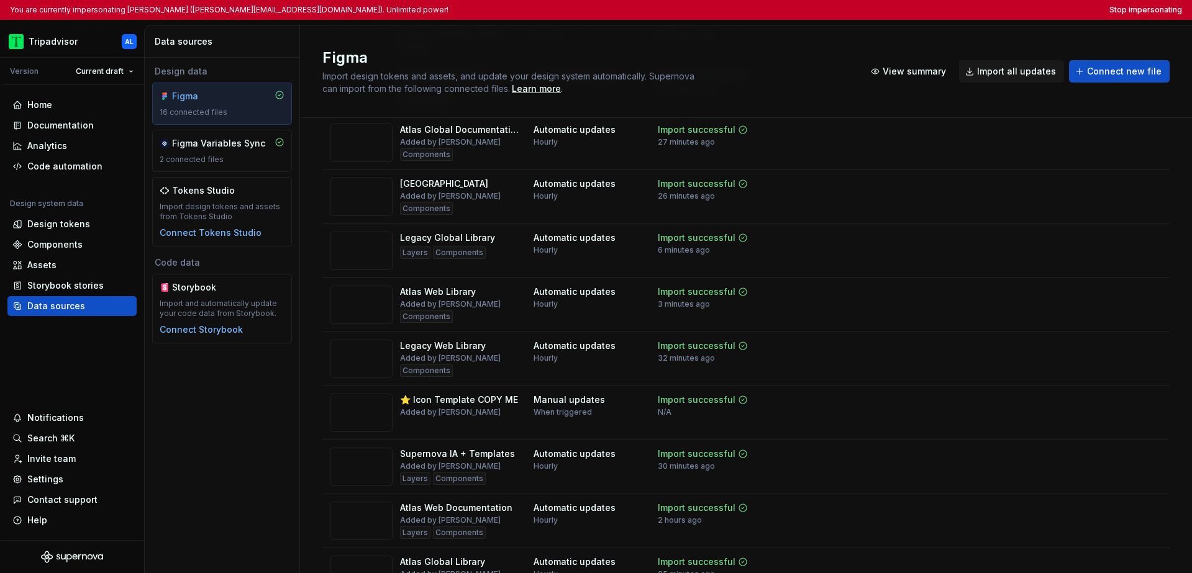
scroll to position [499, 0]
